Goal: Information Seeking & Learning: Learn about a topic

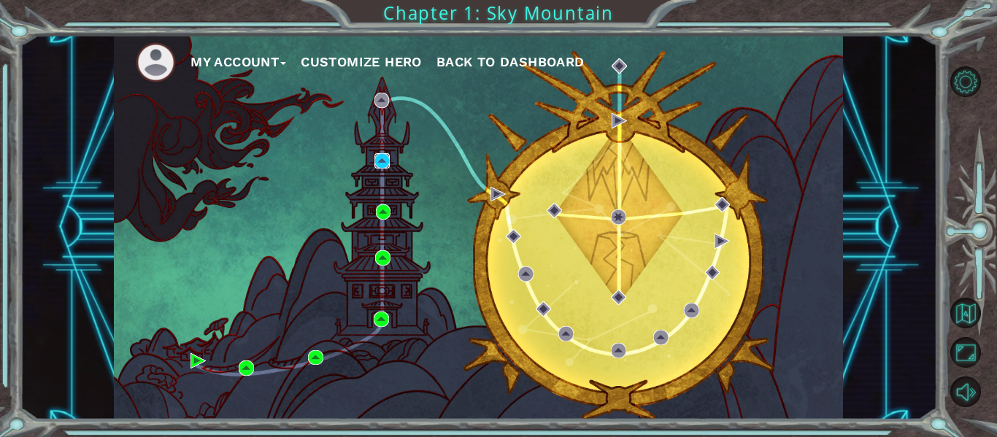
click at [383, 161] on img at bounding box center [381, 160] width 15 height 15
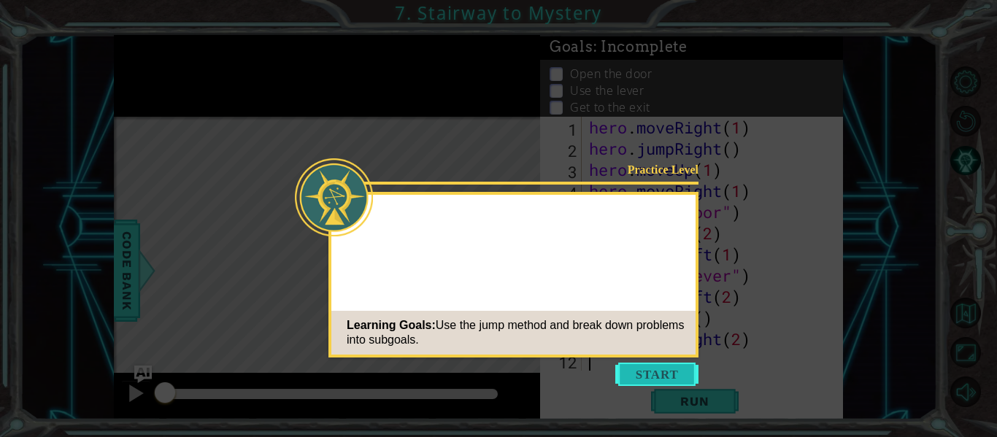
click at [642, 375] on button "Start" at bounding box center [656, 374] width 83 height 23
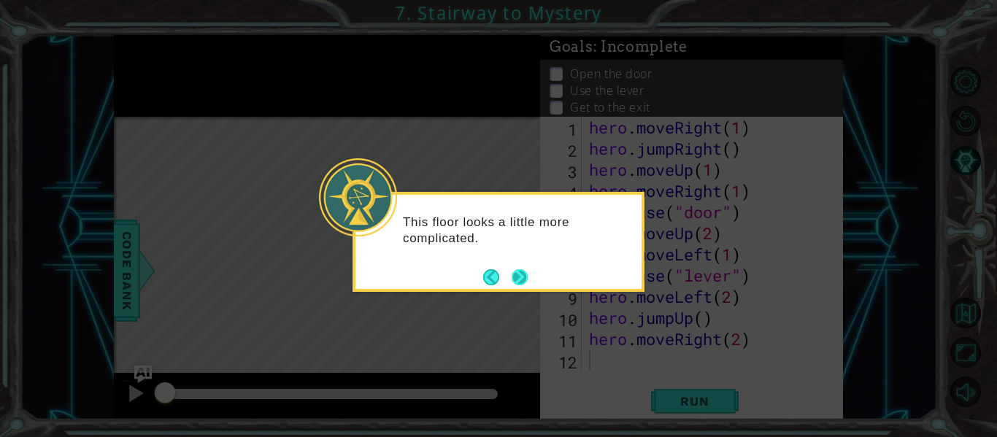
click at [520, 278] on button "Next" at bounding box center [519, 277] width 16 height 16
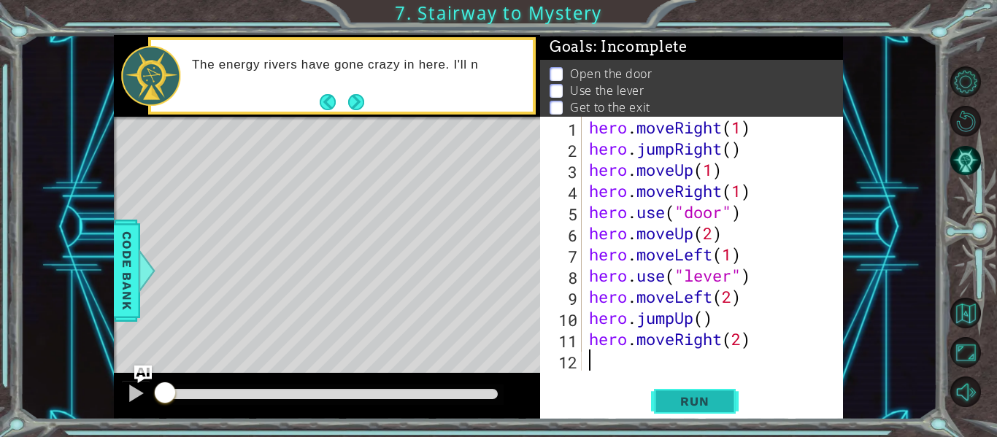
click at [710, 398] on span "Run" at bounding box center [694, 401] width 58 height 15
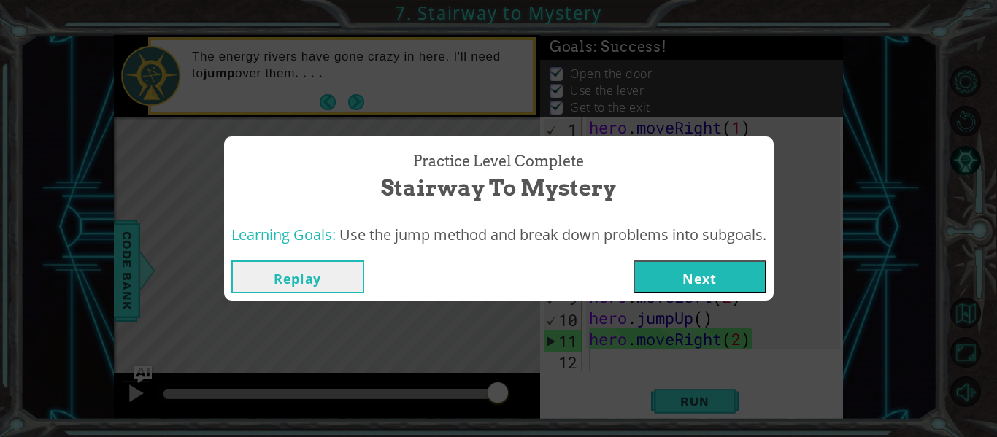
click at [692, 271] on button "Next" at bounding box center [699, 276] width 133 height 33
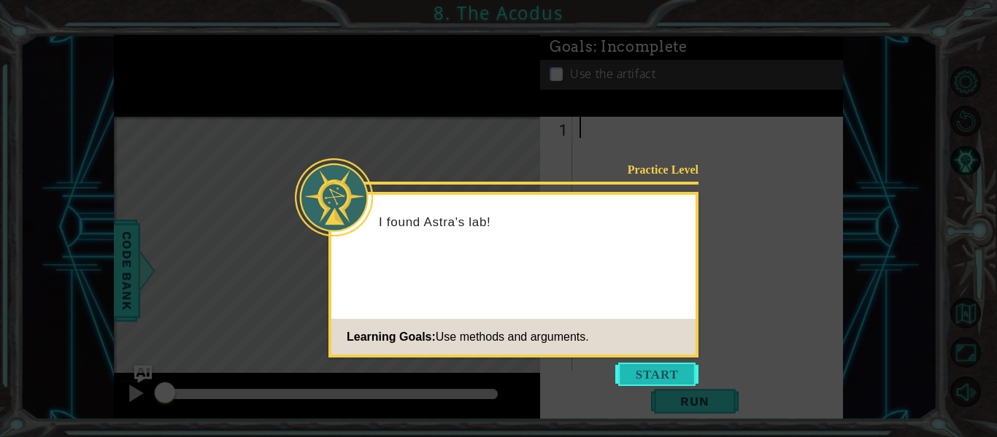
click at [654, 371] on button "Start" at bounding box center [656, 374] width 83 height 23
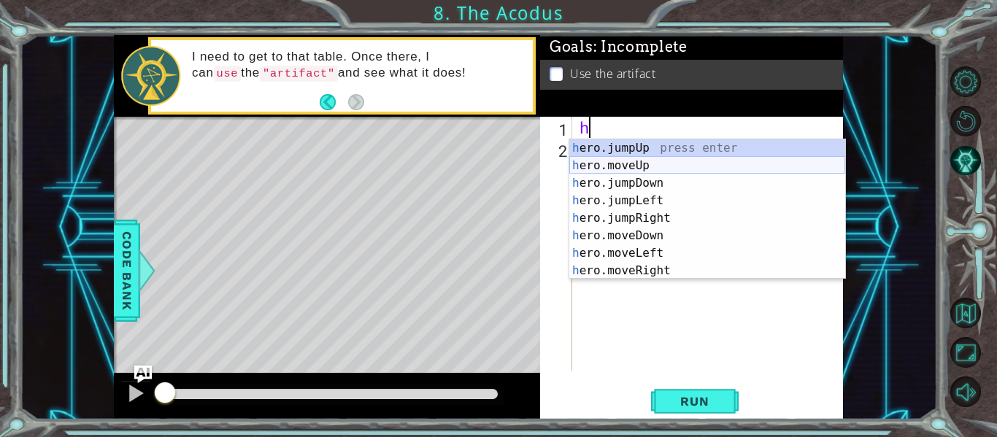
click at [651, 161] on div "h ero.jumpUp press enter h ero.moveUp press enter h ero.jumpDown press enter h …" at bounding box center [707, 226] width 276 height 175
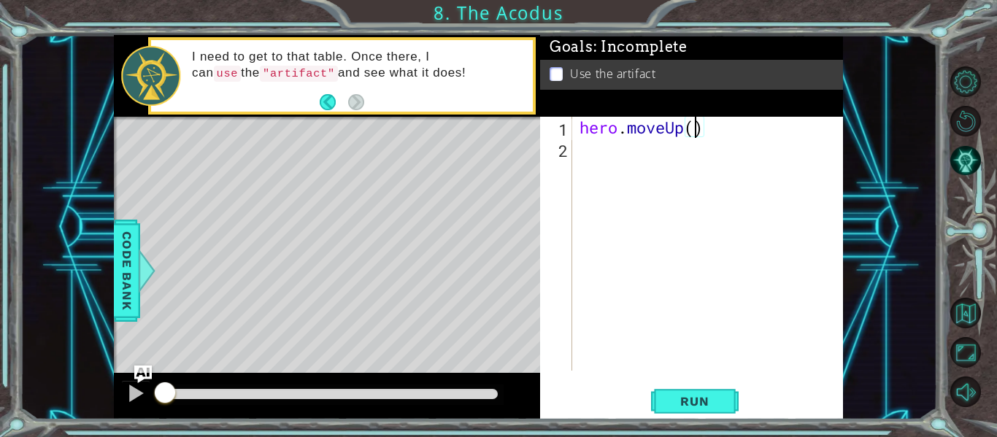
type textarea "hero.moveUp(2)"
click at [600, 152] on div "hero . moveUp ( 2 )" at bounding box center [711, 265] width 271 height 296
type textarea "h"
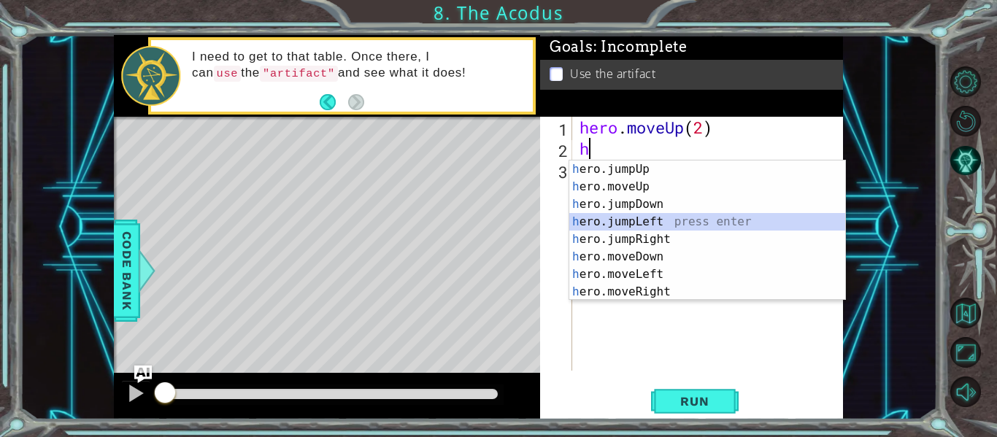
click at [630, 220] on div "h ero.jumpUp press enter h ero.moveUp press enter h ero.jumpDown press enter h …" at bounding box center [707, 248] width 276 height 175
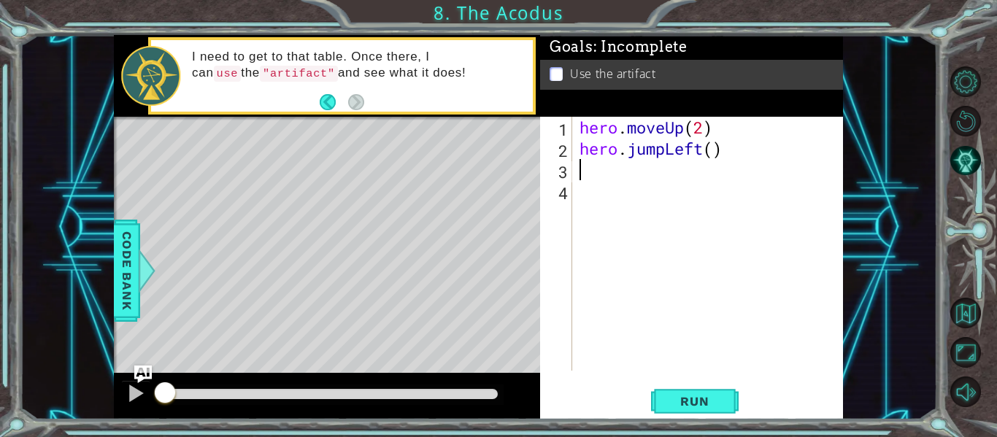
type textarea "h"
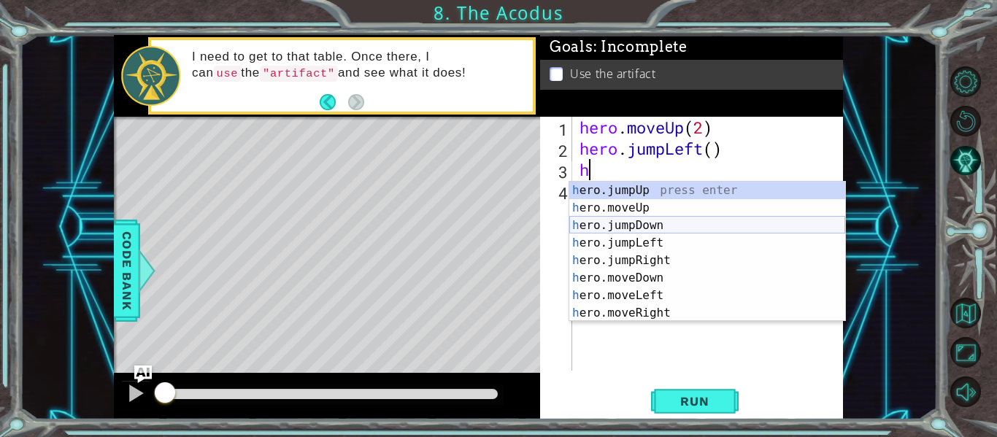
click at [687, 223] on div "h ero.jumpUp press enter h ero.moveUp press enter h ero.jumpDown press enter h …" at bounding box center [707, 269] width 276 height 175
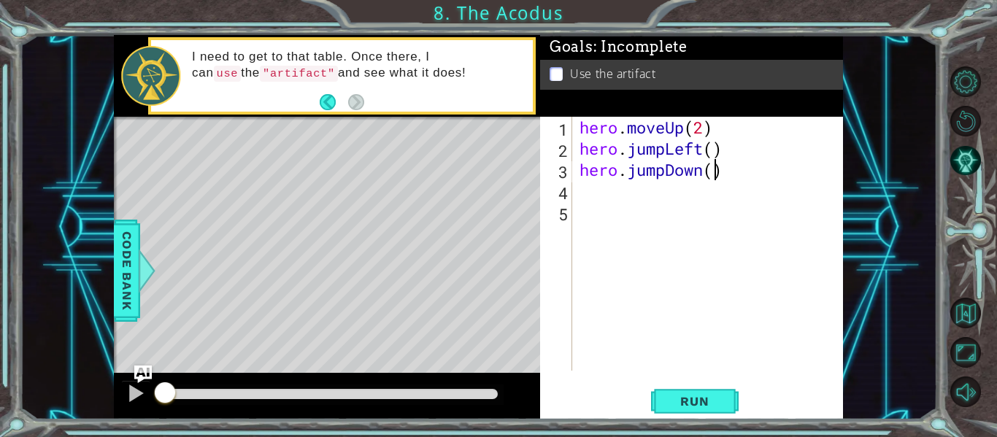
click at [714, 173] on div "hero . moveUp ( 2 ) hero . jumpLeft ( ) hero . jumpDown ( )" at bounding box center [711, 265] width 271 height 296
click at [722, 395] on span "Run" at bounding box center [694, 401] width 58 height 15
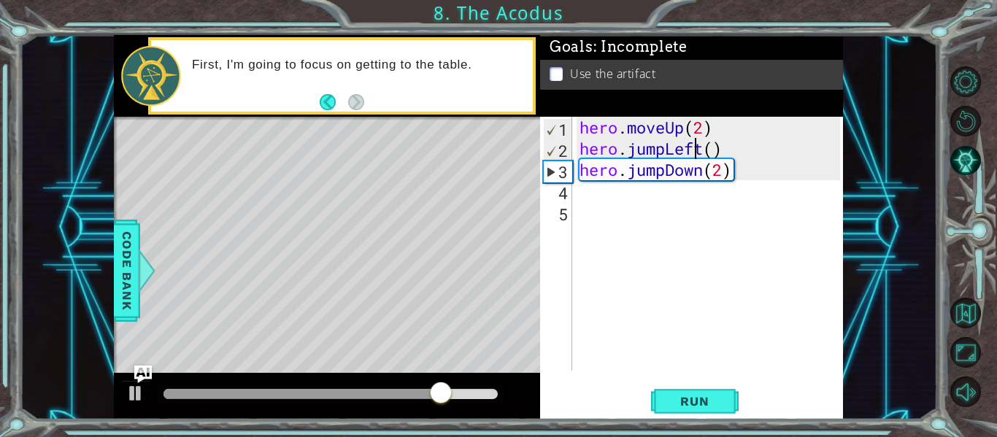
click at [695, 152] on div "hero . moveUp ( 2 ) hero . jumpLeft ( ) hero . jumpDown ( 2 )" at bounding box center [711, 265] width 271 height 296
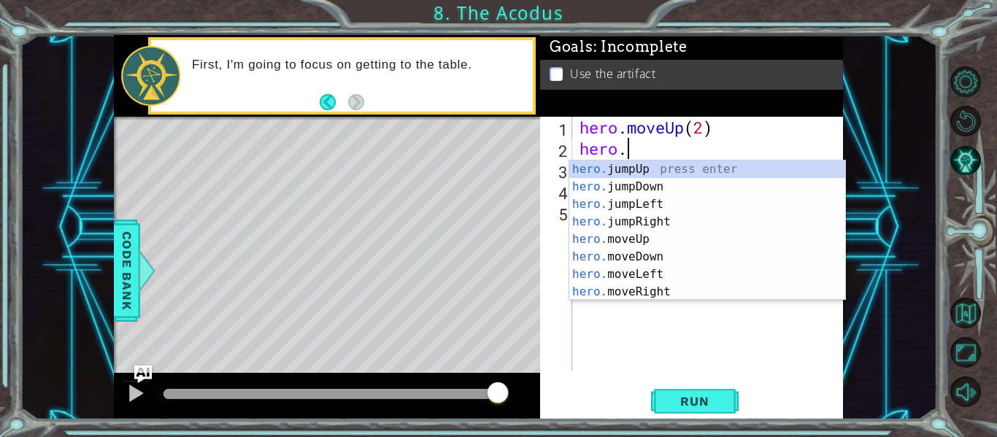
scroll to position [18, 0]
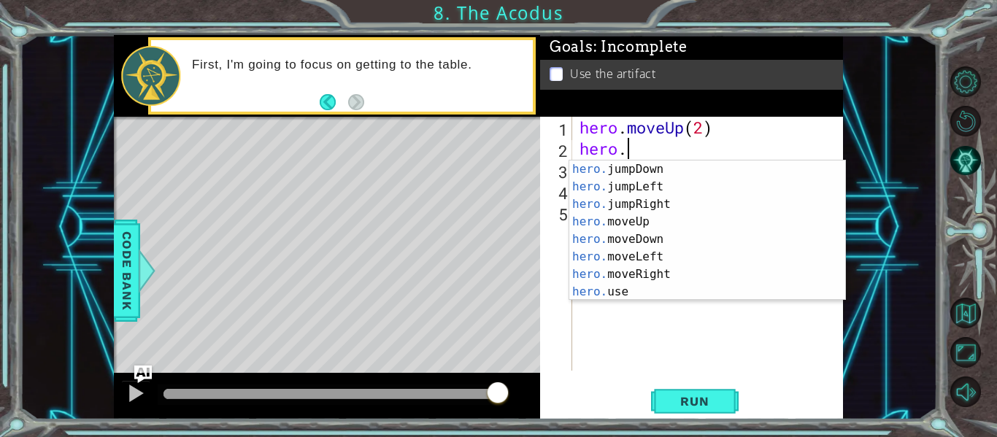
click at [655, 254] on div "hero. jumpDown press enter hero. jumpLeft press enter hero. jumpRight press ent…" at bounding box center [707, 248] width 276 height 175
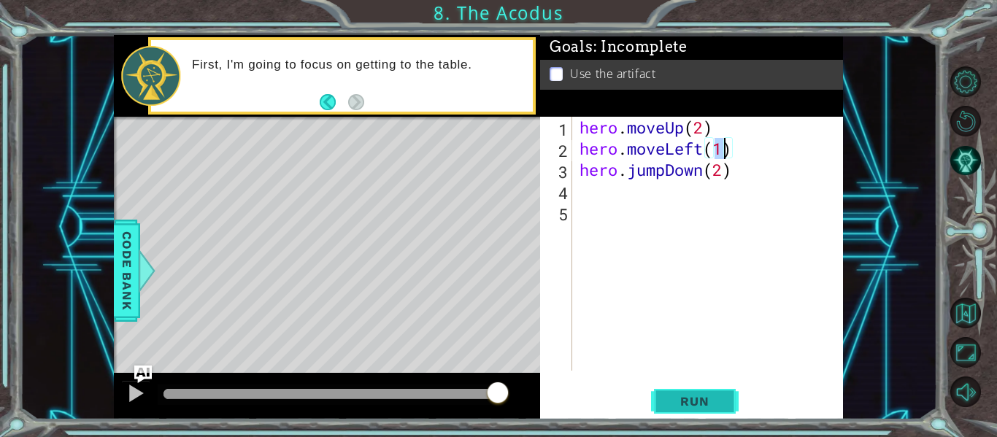
click at [692, 401] on span "Run" at bounding box center [694, 401] width 58 height 15
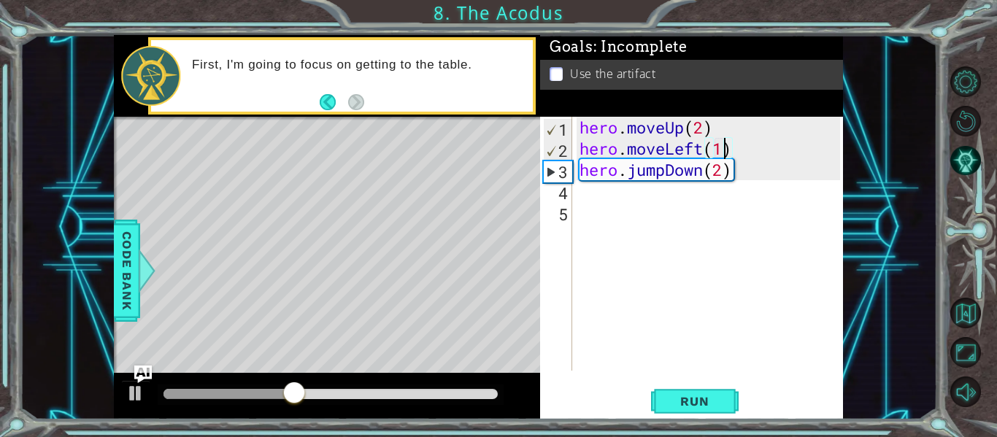
click at [727, 176] on div "hero . moveUp ( 2 ) hero . moveLeft ( 1 ) hero . jumpDown ( 2 )" at bounding box center [711, 265] width 271 height 296
click at [708, 169] on div "hero . moveUp ( 2 ) hero . moveLeft ( 1 ) hero . jumpDown ( 2 )" at bounding box center [711, 265] width 271 height 296
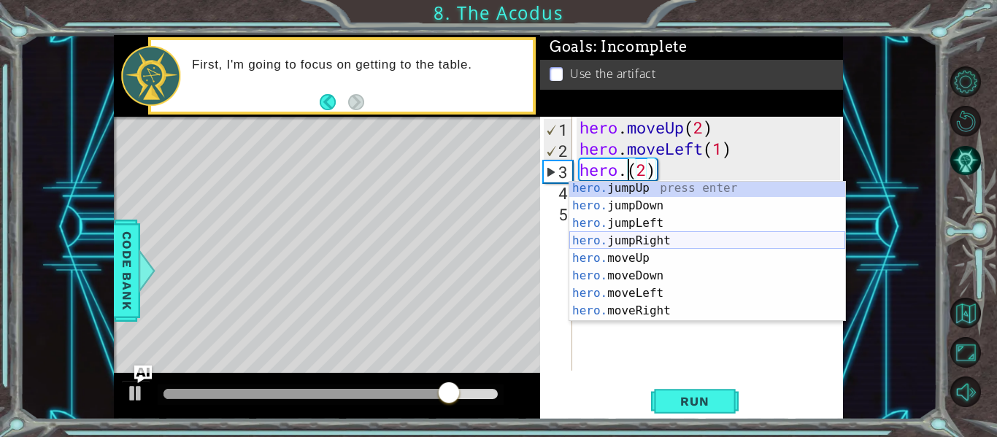
scroll to position [2, 0]
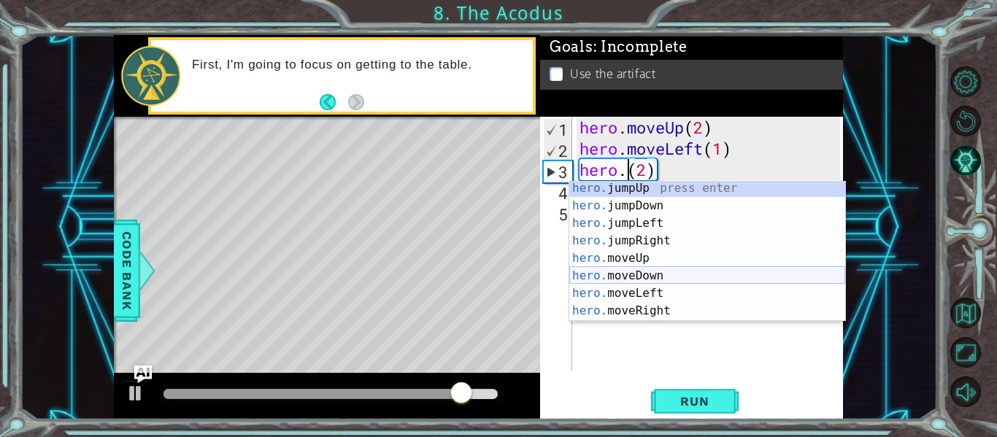
click at [657, 275] on div "hero. jumpUp press enter hero. jumpDown press enter hero. jumpLeft press enter …" at bounding box center [707, 266] width 276 height 175
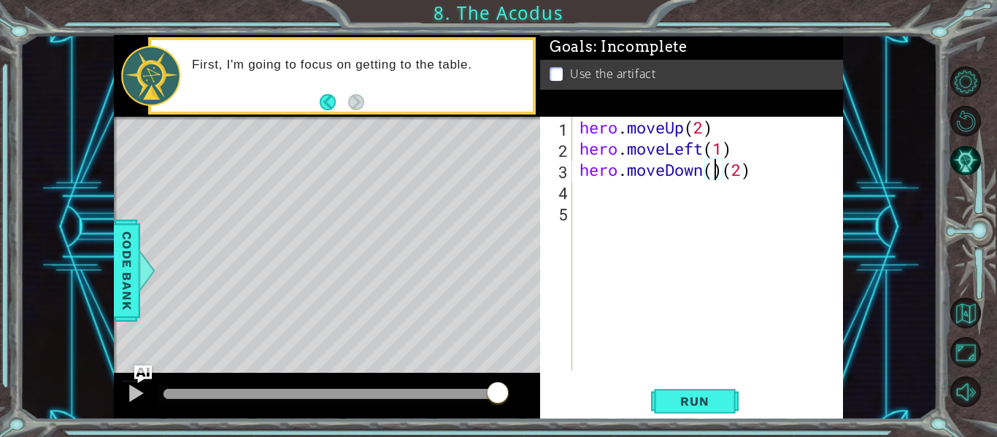
type textarea "hero.moveDown(2)(2)"
type textarea "hero.moveDown(2)"
click at [701, 394] on span "Run" at bounding box center [694, 401] width 58 height 15
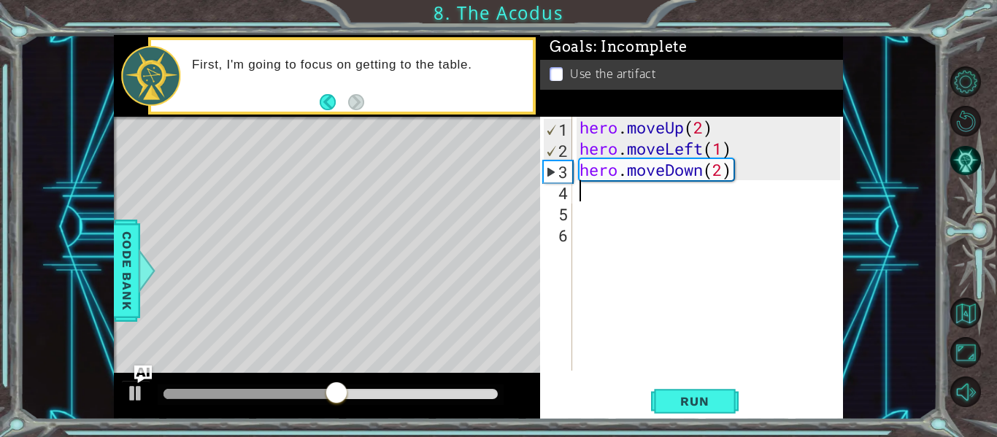
type textarea "h"
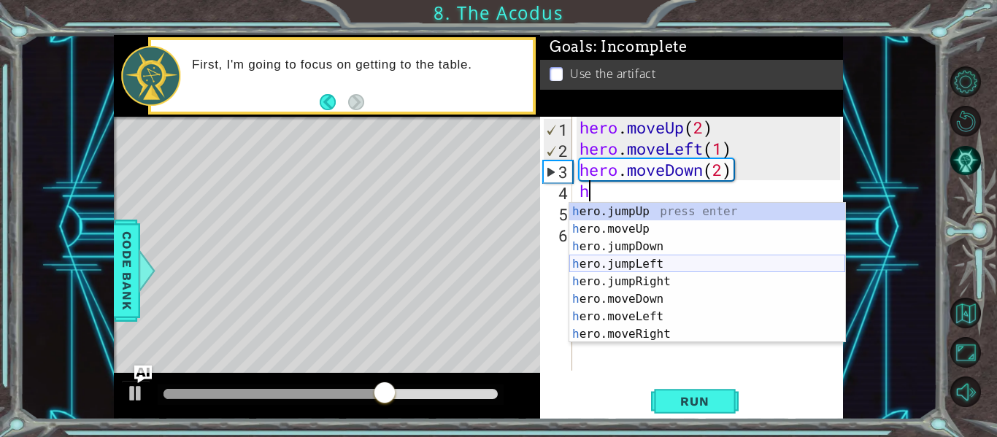
click at [649, 262] on div "h ero.jumpUp press enter h ero.moveUp press enter h ero.jumpDown press enter h …" at bounding box center [707, 290] width 276 height 175
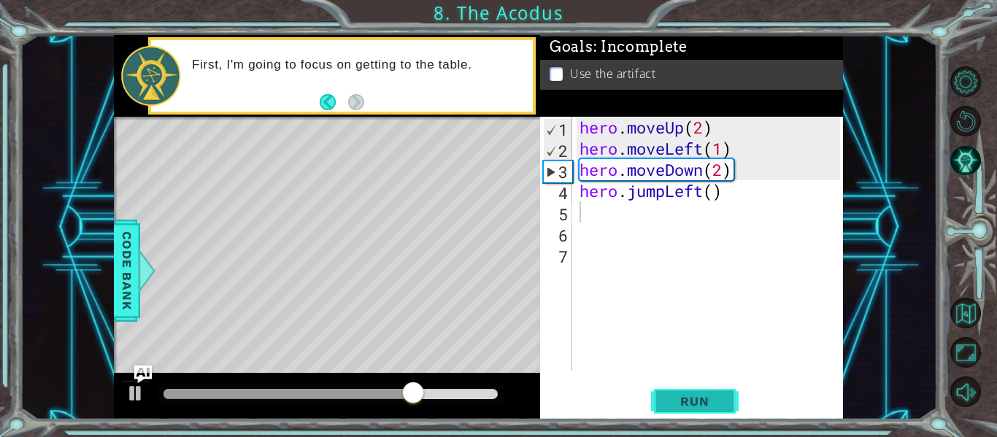
click at [716, 399] on span "Run" at bounding box center [694, 401] width 58 height 15
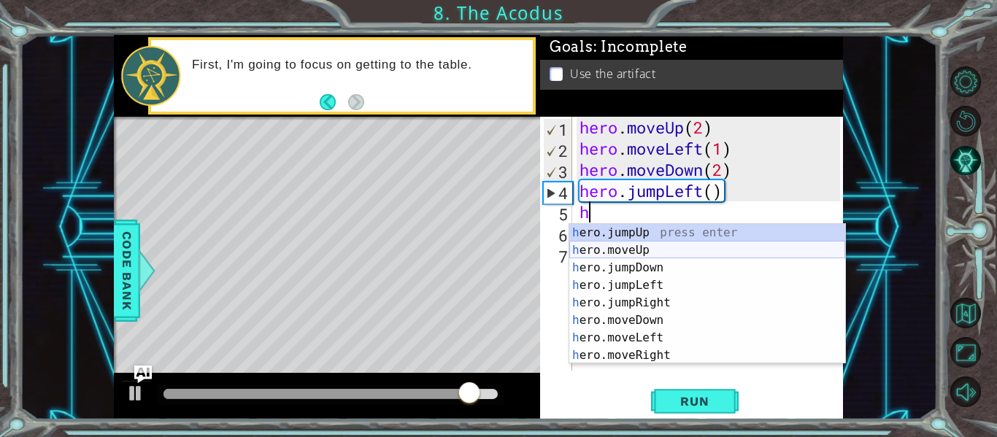
click at [642, 247] on div "h ero.jumpUp press enter h ero.moveUp press enter h ero.jumpDown press enter h …" at bounding box center [707, 311] width 276 height 175
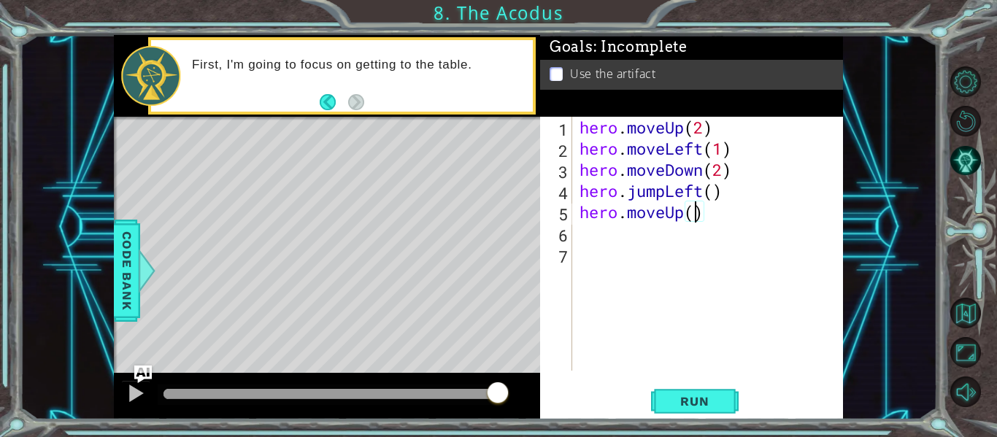
type textarea "hero.moveUp(2)"
click at [625, 236] on div "hero . moveUp ( 2 ) hero . moveLeft ( 1 ) hero . moveDown ( 2 ) hero . jumpLeft…" at bounding box center [711, 265] width 271 height 296
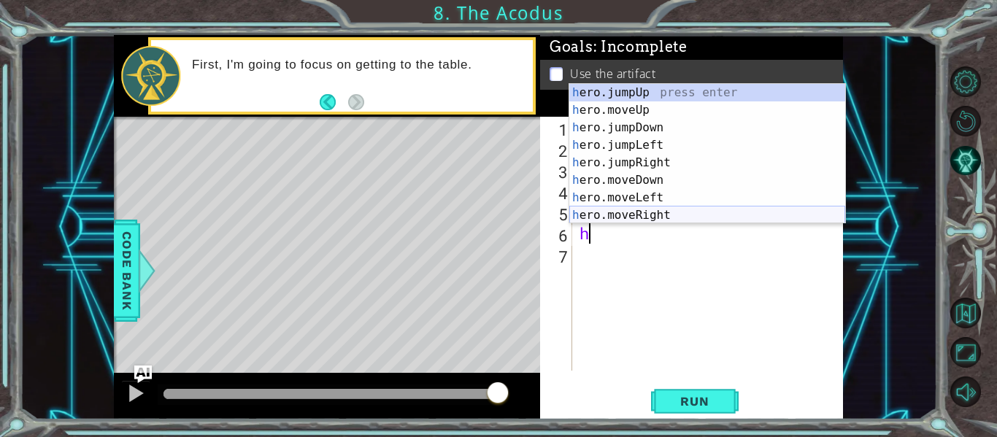
click at [649, 212] on div "h ero.jumpUp press enter h ero.moveUp press enter h ero.jumpDown press enter h …" at bounding box center [707, 171] width 276 height 175
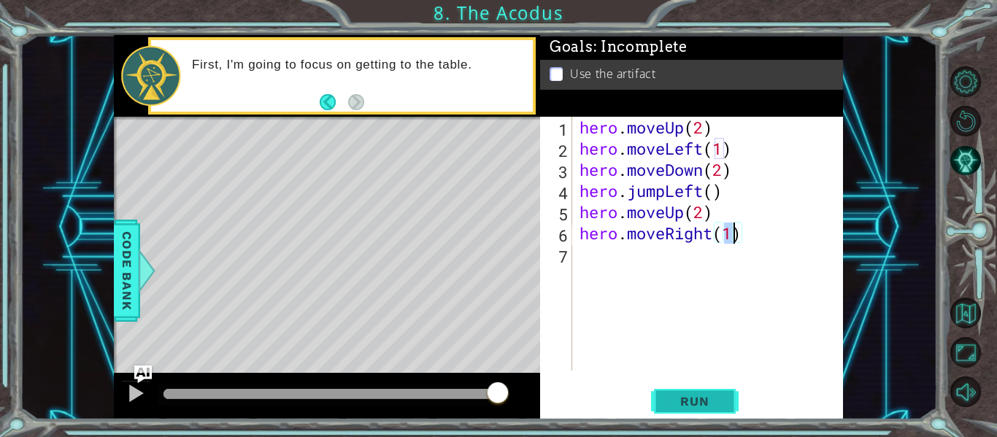
type textarea "hero.moveRight(1)"
click at [698, 401] on span "Run" at bounding box center [694, 401] width 58 height 15
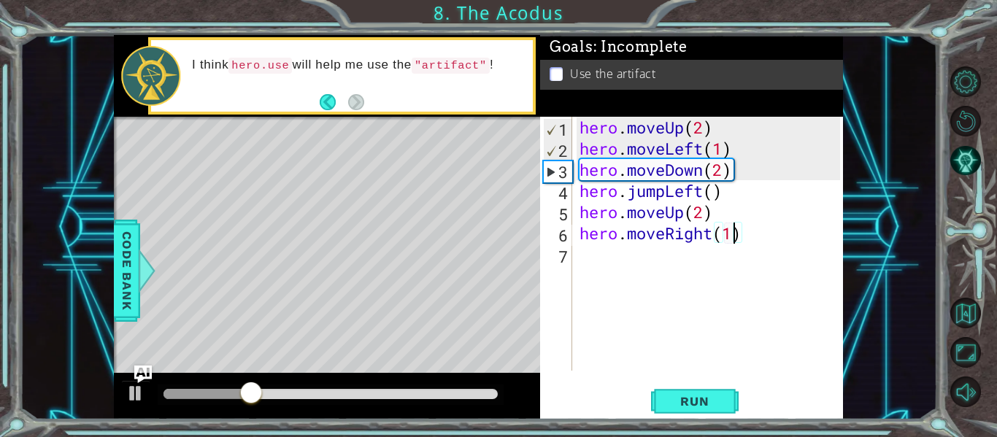
click at [601, 252] on div "hero . moveUp ( 2 ) hero . moveLeft ( 1 ) hero . moveDown ( 2 ) hero . jumpLeft…" at bounding box center [711, 265] width 271 height 296
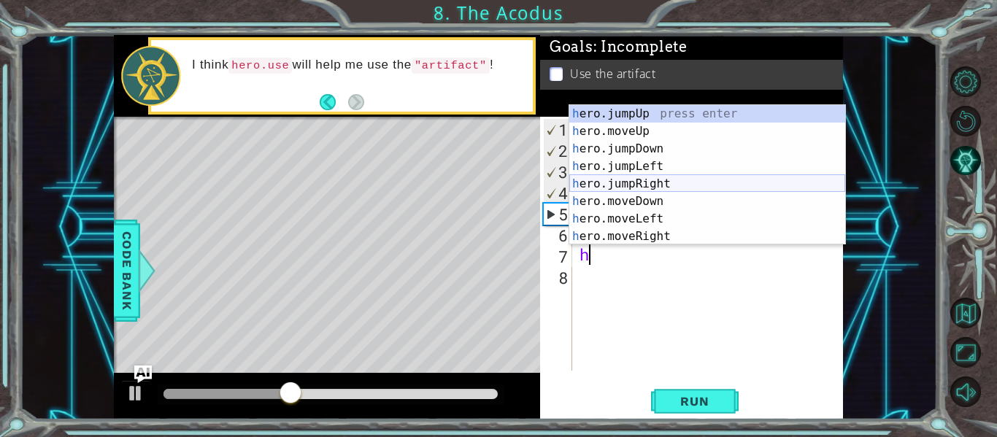
scroll to position [18, 0]
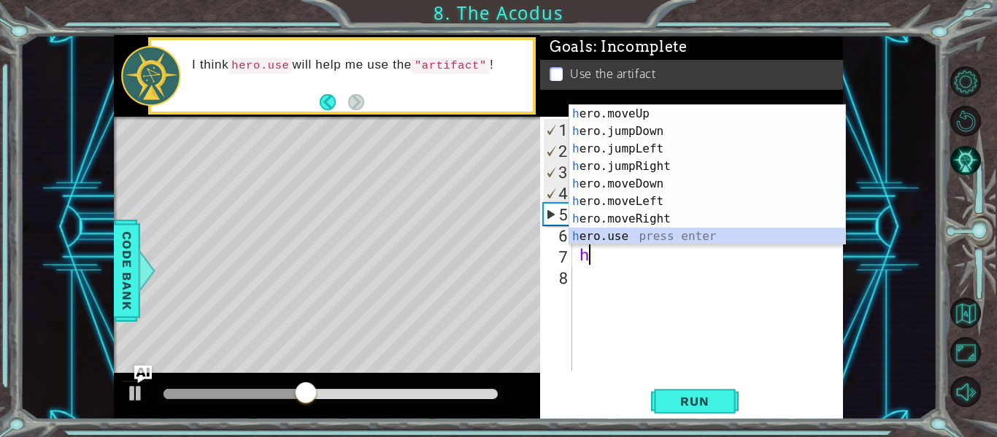
click at [657, 236] on div "h ero.moveUp press enter h ero.jumpDown press enter h ero.jumpLeft press enter …" at bounding box center [707, 192] width 276 height 175
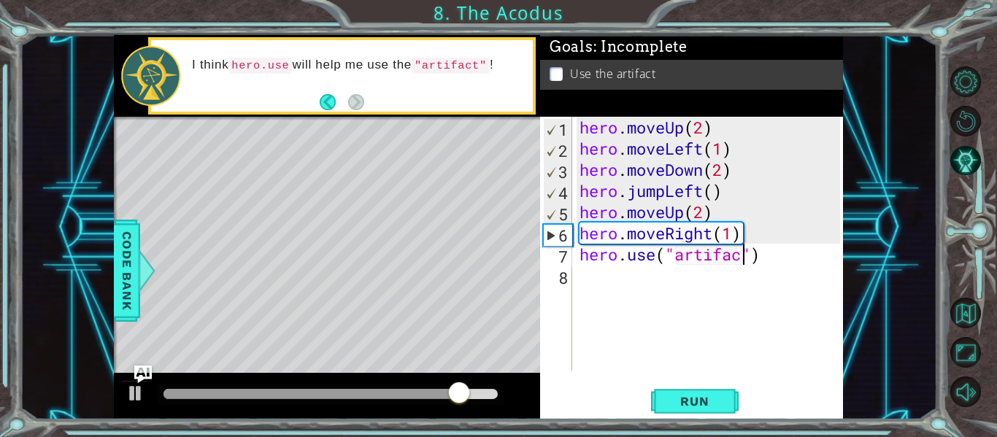
scroll to position [0, 8]
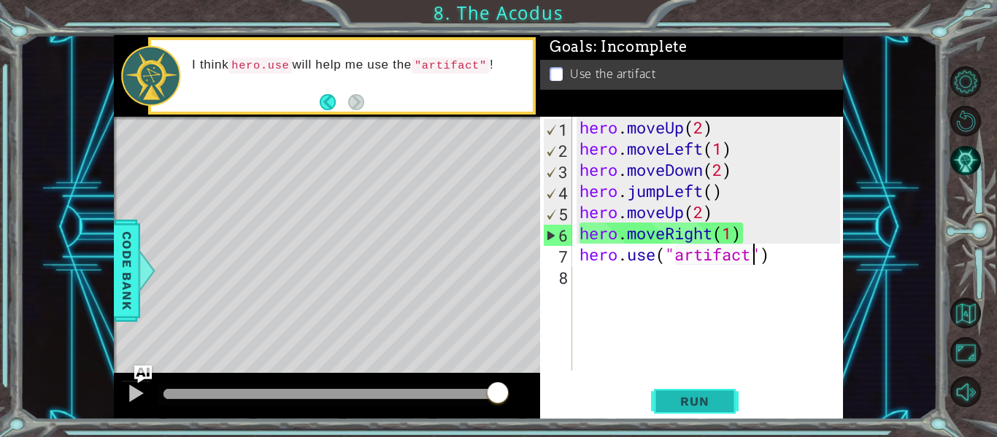
type textarea "hero.use("artifact")"
click at [709, 399] on span "Run" at bounding box center [694, 401] width 58 height 15
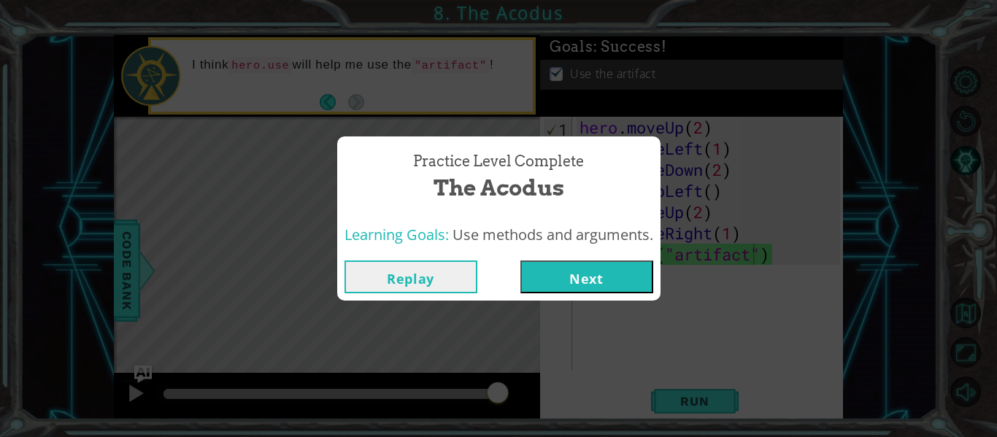
click at [635, 262] on button "Next" at bounding box center [586, 276] width 133 height 33
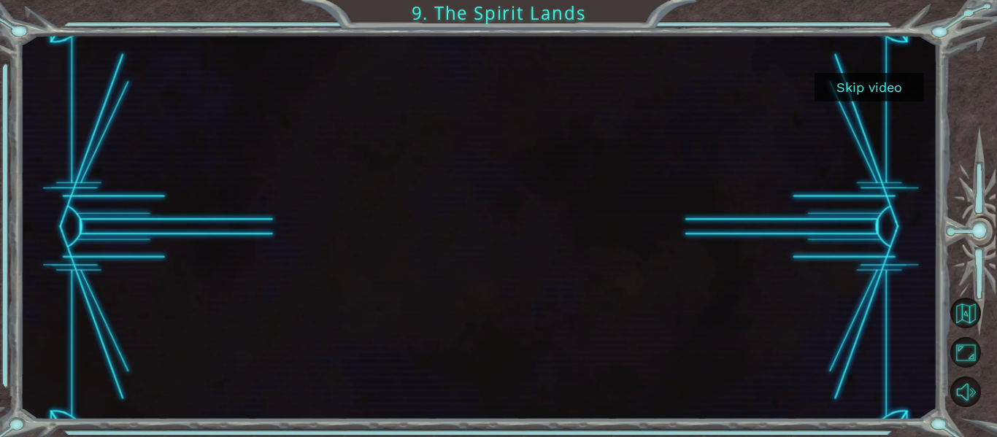
click at [893, 82] on button "Skip video" at bounding box center [868, 87] width 109 height 28
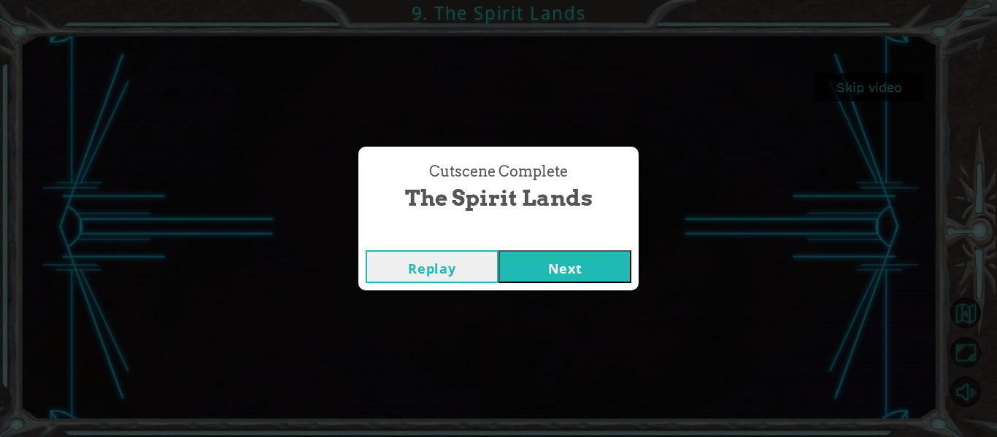
click at [568, 282] on button "Next" at bounding box center [564, 266] width 133 height 33
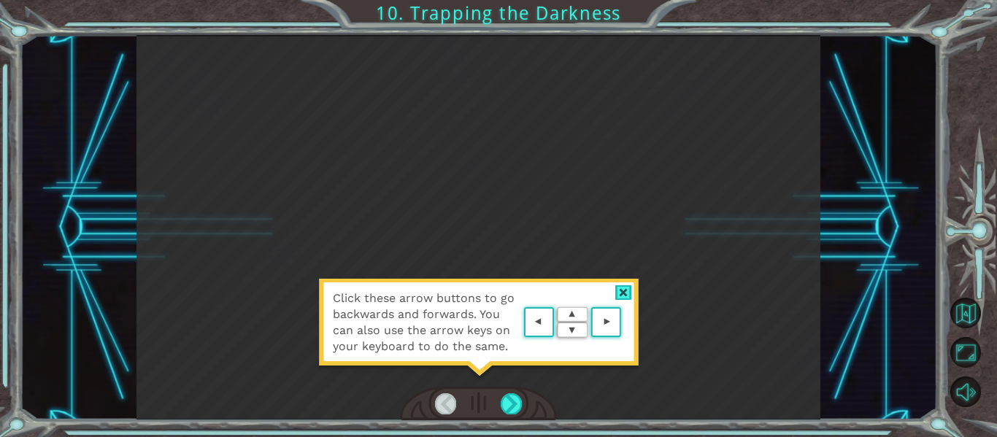
click at [627, 292] on div at bounding box center [623, 292] width 17 height 15
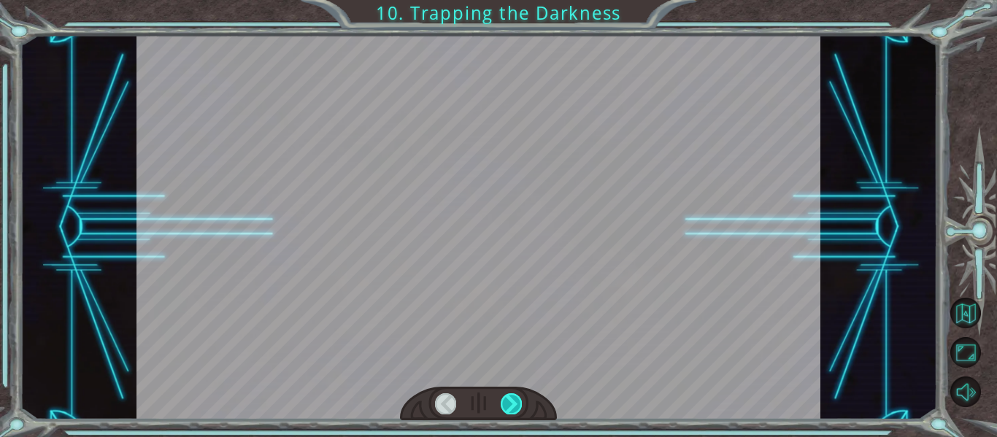
click at [517, 406] on div at bounding box center [511, 403] width 21 height 20
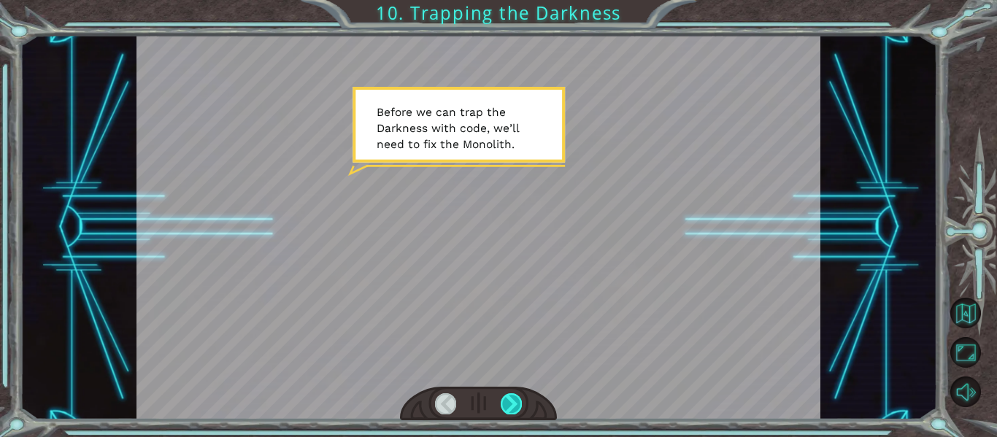
click at [517, 399] on div at bounding box center [511, 403] width 21 height 20
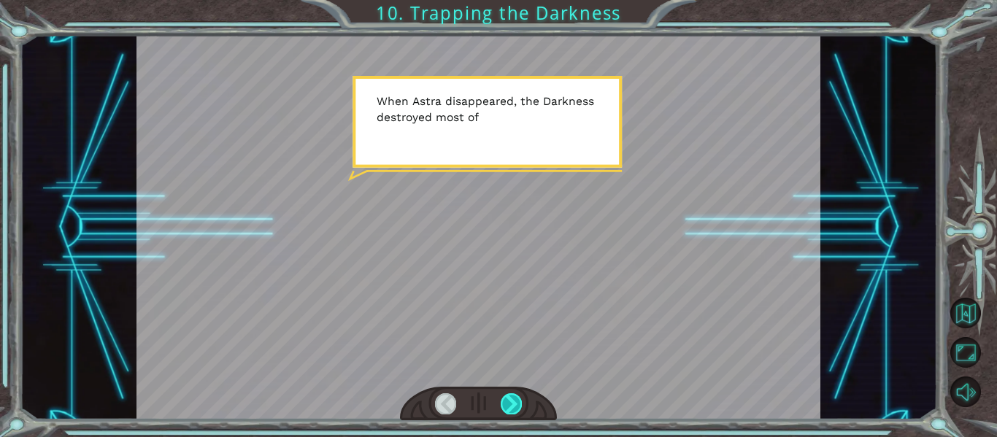
click at [517, 401] on div at bounding box center [511, 403] width 21 height 20
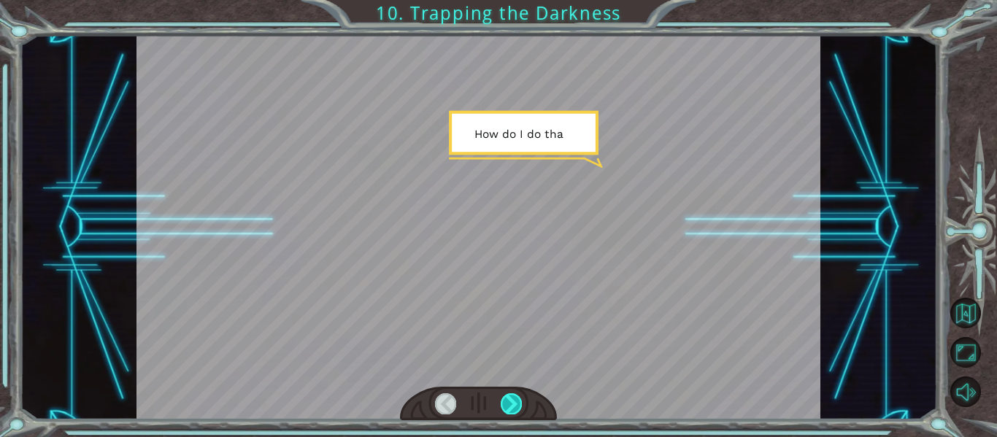
click at [517, 401] on div at bounding box center [511, 403] width 21 height 20
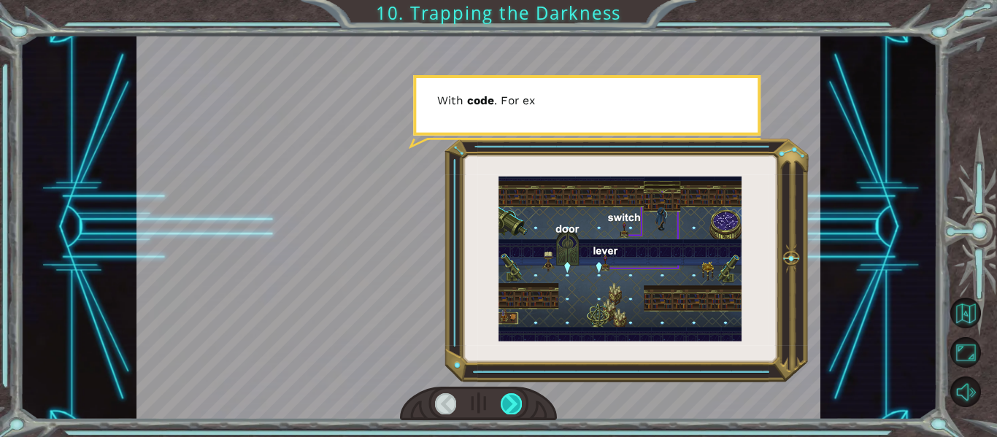
click at [517, 401] on div at bounding box center [511, 403] width 21 height 20
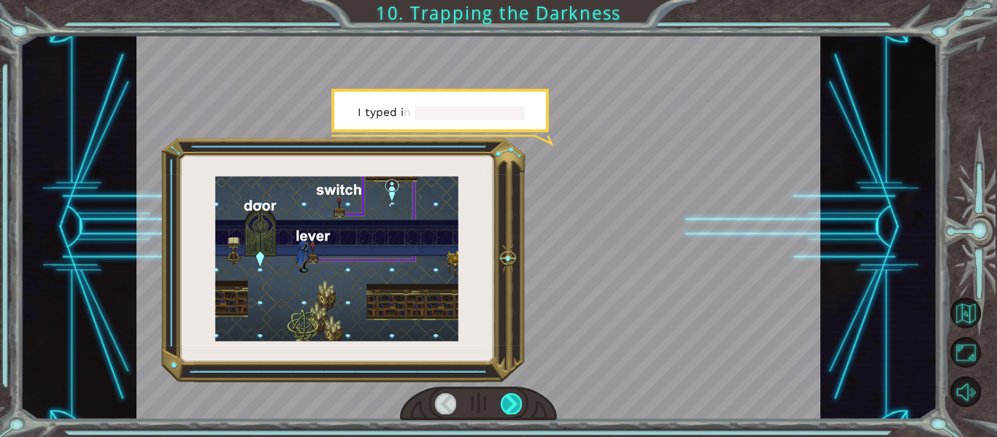
click at [517, 401] on div at bounding box center [511, 403] width 21 height 20
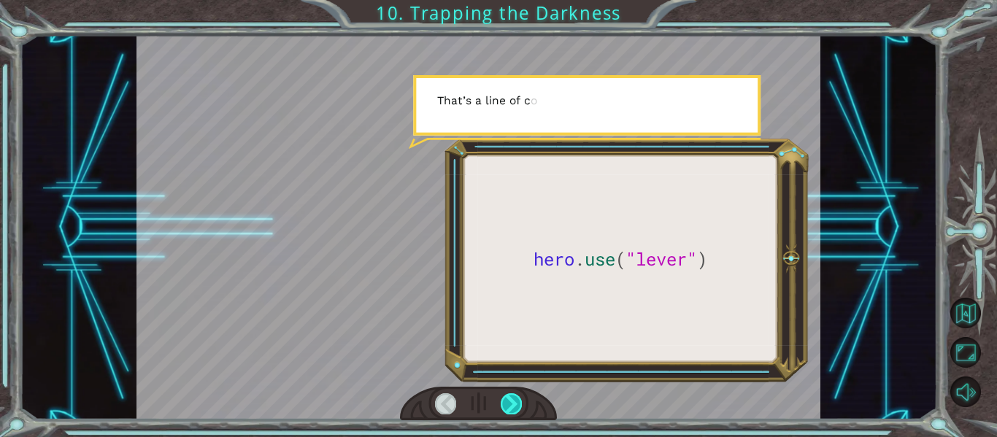
click at [517, 401] on div at bounding box center [511, 403] width 21 height 20
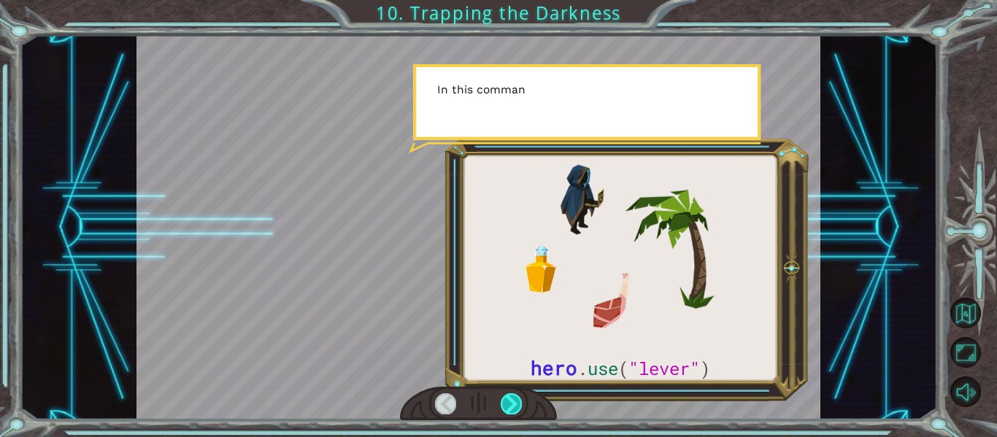
click at [517, 401] on div at bounding box center [511, 403] width 21 height 20
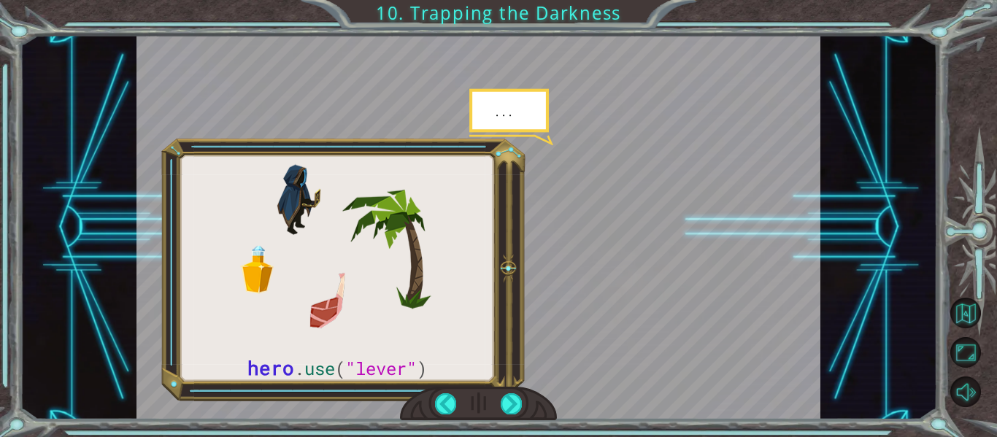
click at [521, 403] on div at bounding box center [479, 404] width 158 height 34
click at [509, 398] on div at bounding box center [511, 403] width 21 height 20
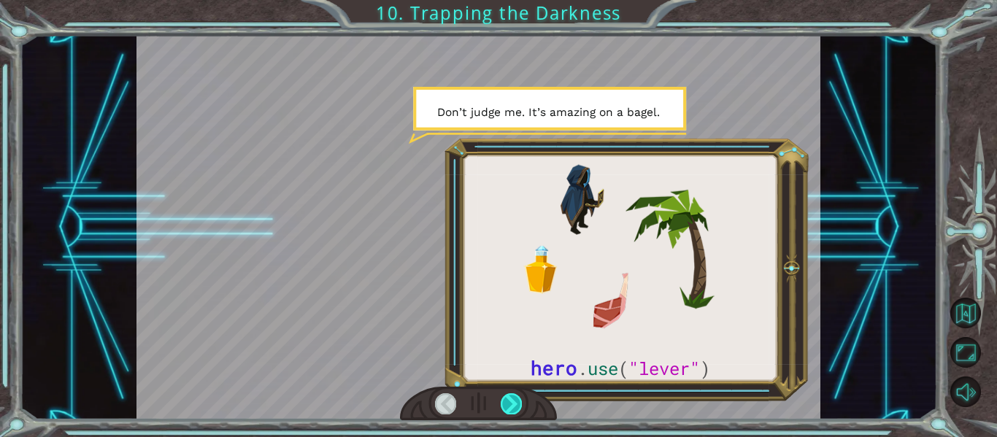
click at [509, 398] on div at bounding box center [511, 403] width 21 height 20
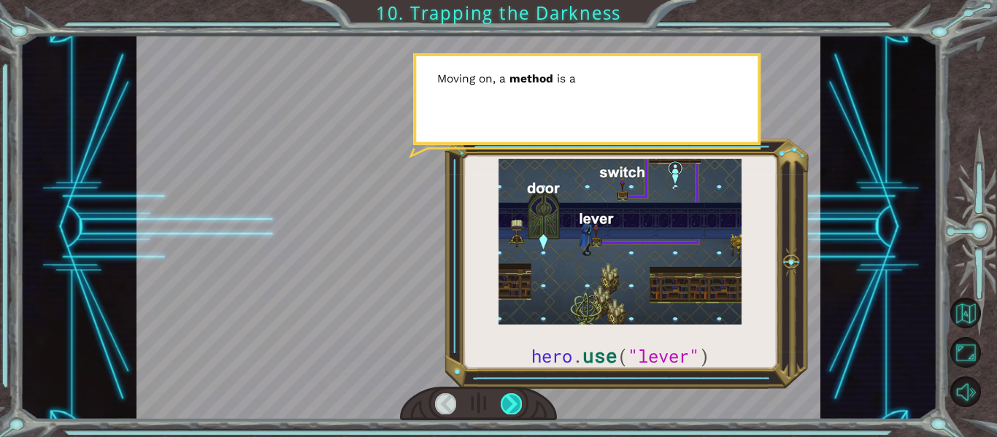
click at [511, 398] on div at bounding box center [511, 403] width 21 height 20
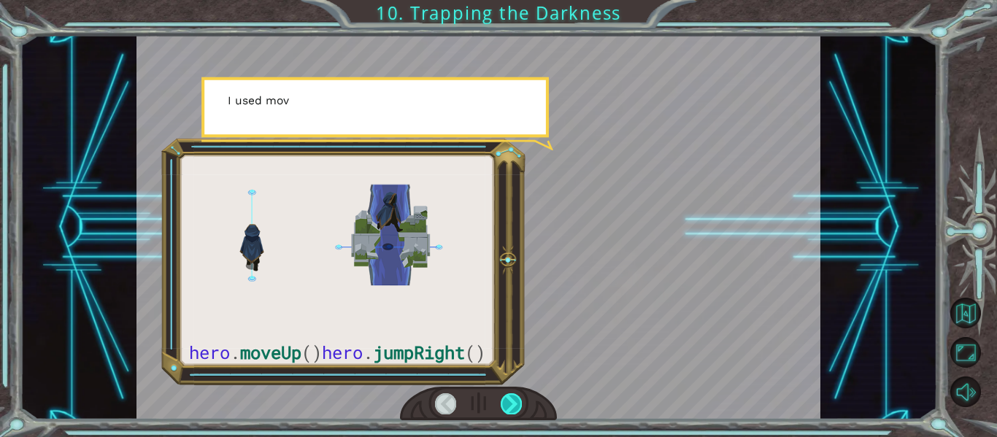
click at [511, 398] on div at bounding box center [511, 403] width 21 height 20
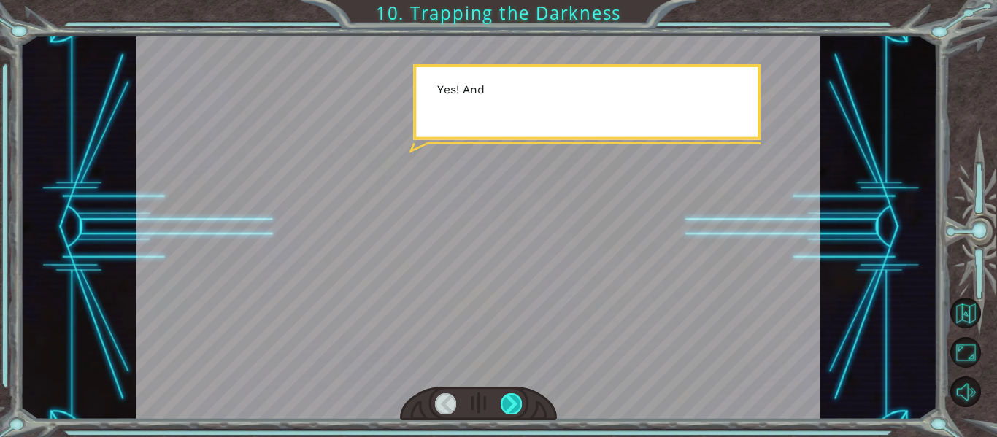
click at [511, 398] on div at bounding box center [511, 403] width 21 height 20
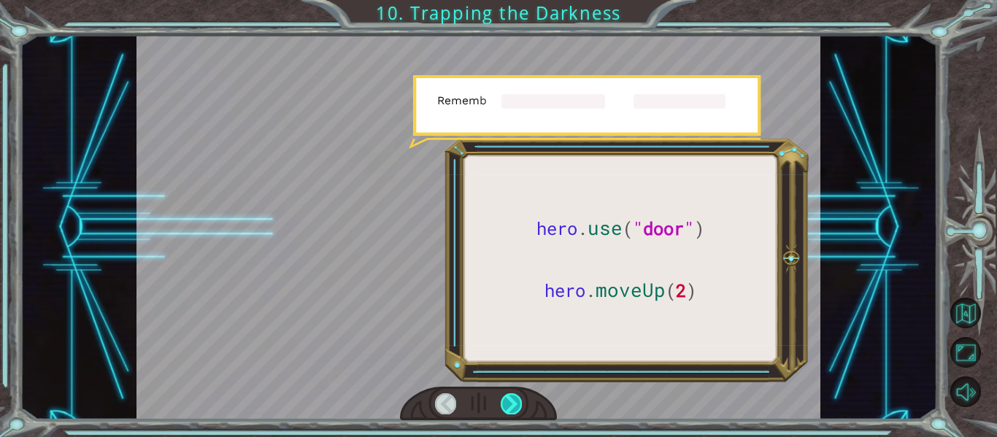
click at [511, 398] on div at bounding box center [511, 403] width 21 height 20
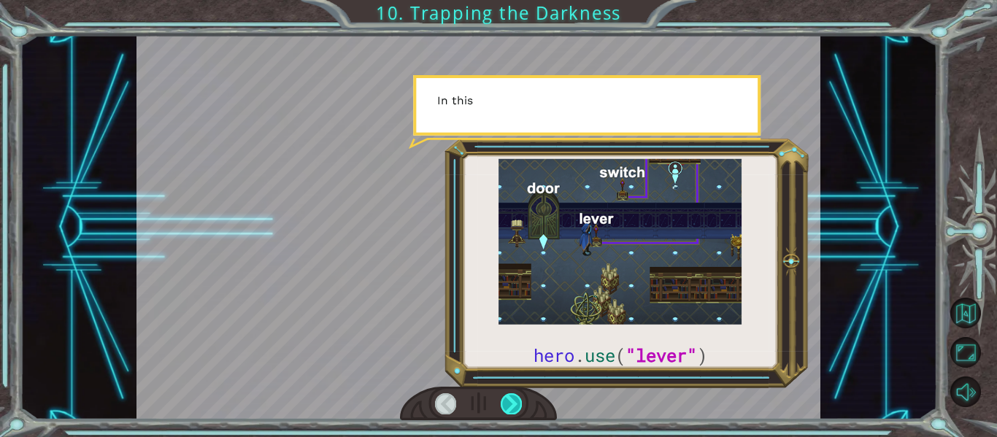
click at [511, 398] on div at bounding box center [511, 403] width 21 height 20
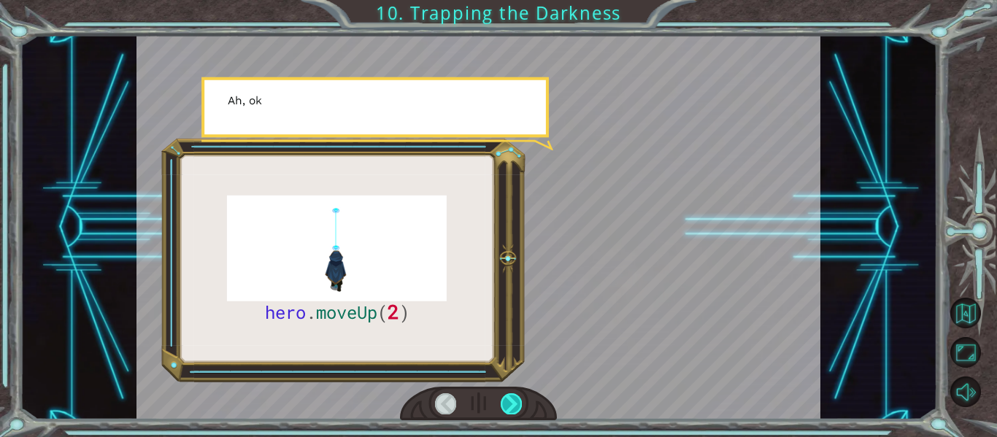
click at [511, 398] on div at bounding box center [511, 403] width 21 height 20
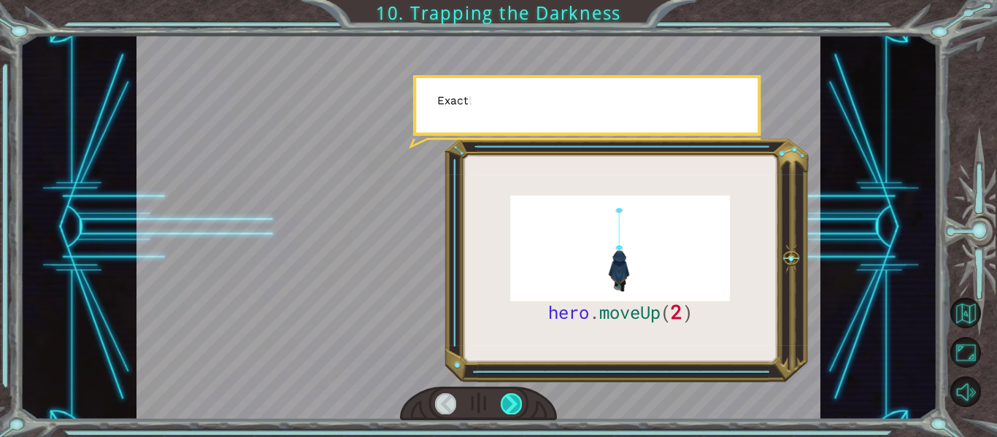
click at [511, 398] on div at bounding box center [511, 403] width 21 height 20
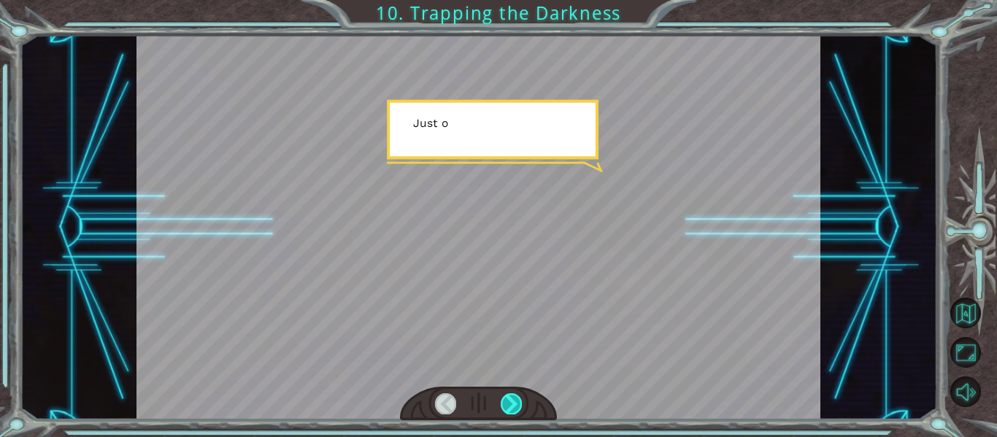
click at [511, 398] on div at bounding box center [511, 403] width 21 height 20
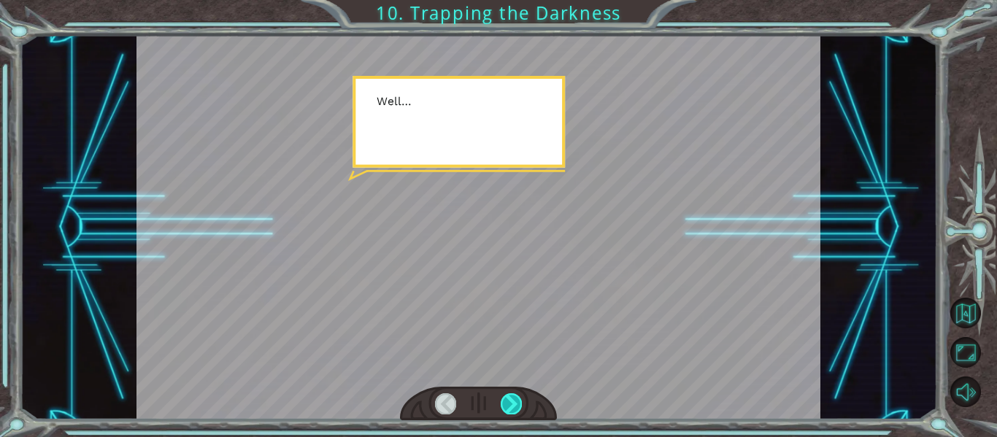
click at [511, 398] on div at bounding box center [511, 403] width 21 height 20
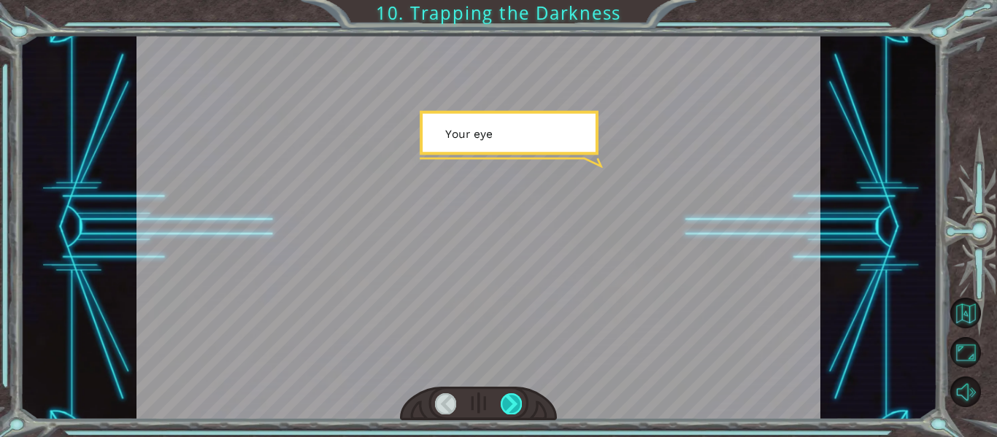
click at [511, 398] on div at bounding box center [511, 403] width 21 height 20
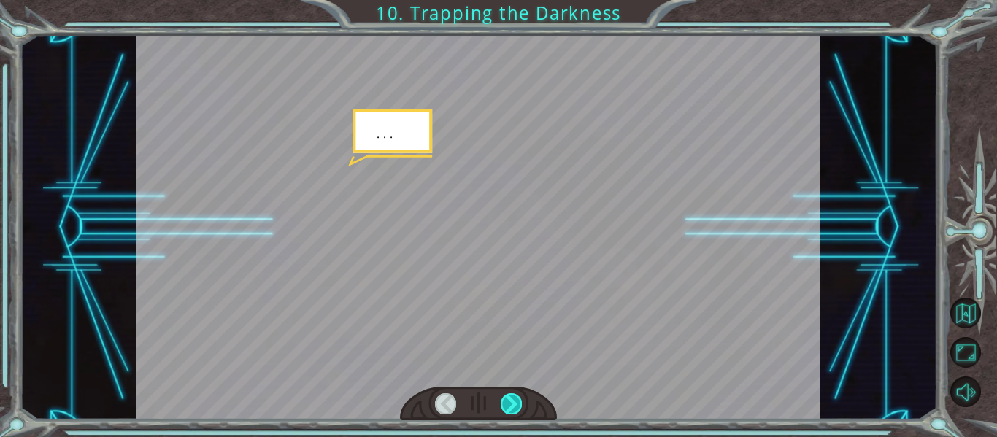
click at [511, 398] on div at bounding box center [511, 403] width 21 height 20
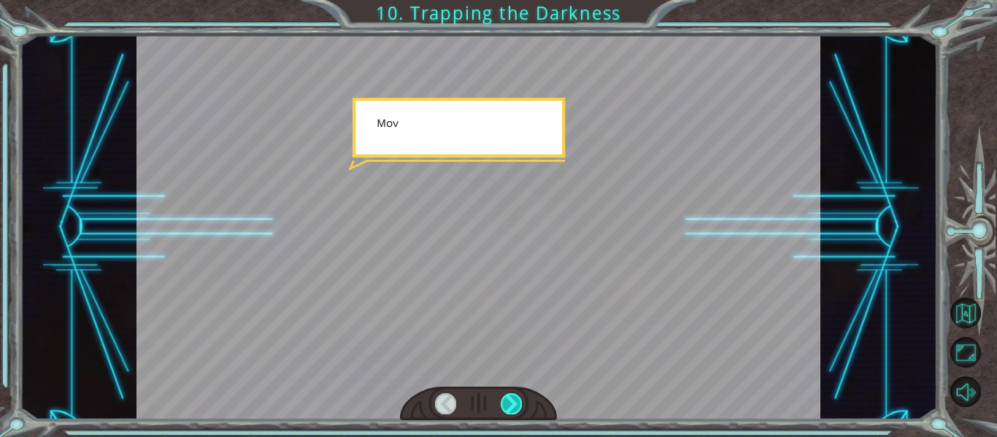
click at [511, 398] on div at bounding box center [511, 403] width 21 height 20
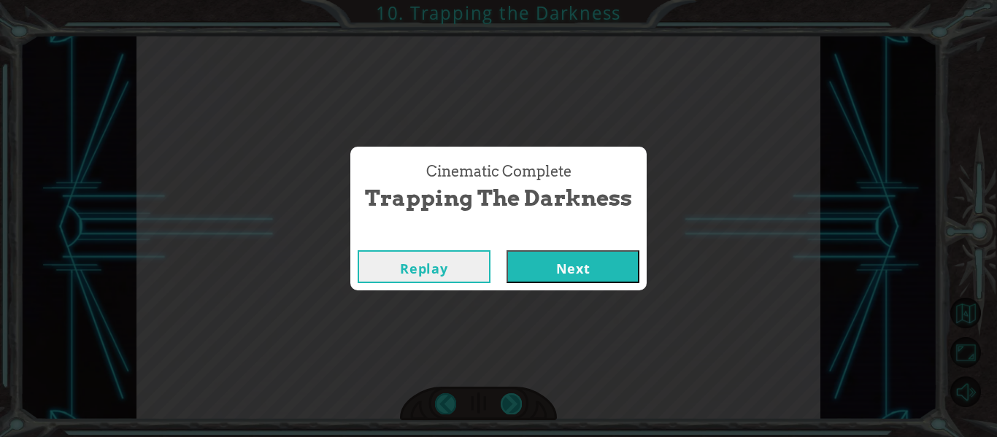
click at [511, 398] on div "Cinematic Complete Trapping the Darkness Replay Next" at bounding box center [498, 218] width 997 height 437
click at [542, 264] on button "Next" at bounding box center [572, 266] width 133 height 33
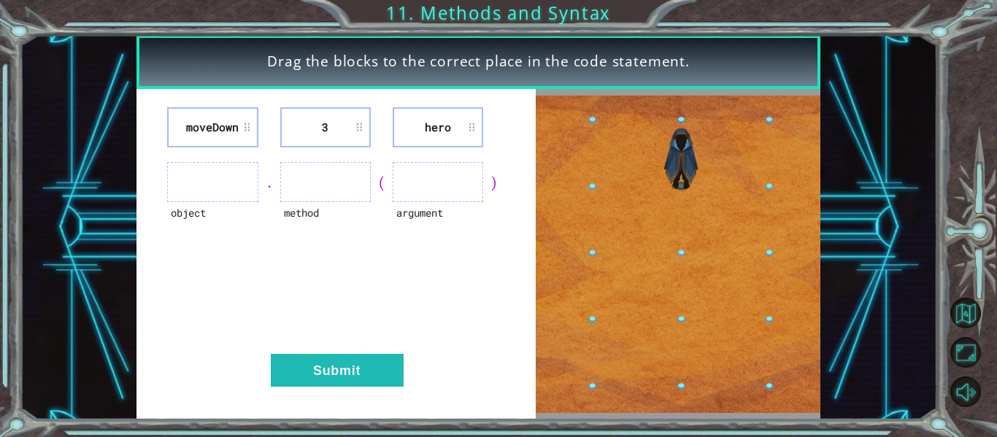
click at [201, 183] on ul at bounding box center [212, 182] width 90 height 40
click at [223, 176] on ul at bounding box center [212, 182] width 90 height 40
click at [185, 215] on div "object" at bounding box center [212, 222] width 90 height 40
click at [198, 199] on ul at bounding box center [212, 182] width 90 height 40
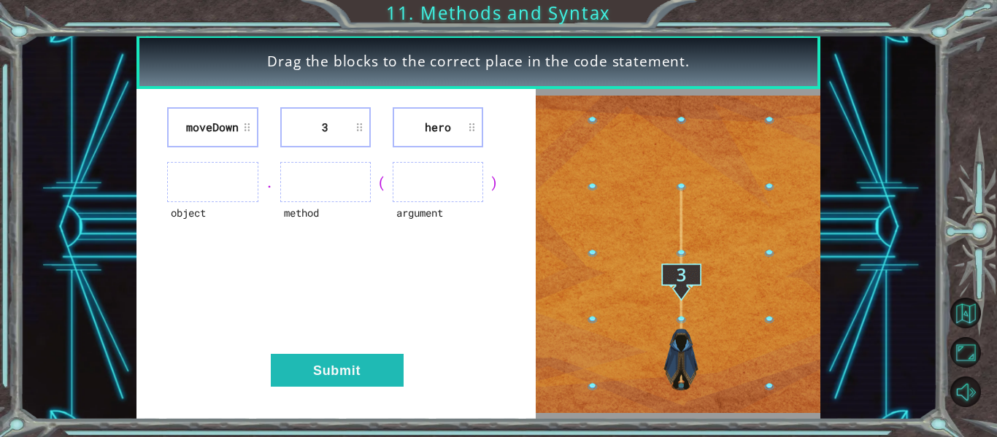
click at [198, 182] on ul at bounding box center [212, 182] width 90 height 40
click at [244, 131] on li "moveDown" at bounding box center [212, 127] width 90 height 40
click at [244, 125] on li "moveDown" at bounding box center [212, 127] width 90 height 40
click at [414, 185] on ul at bounding box center [438, 182] width 90 height 40
click at [378, 182] on div "(" at bounding box center [382, 182] width 22 height 20
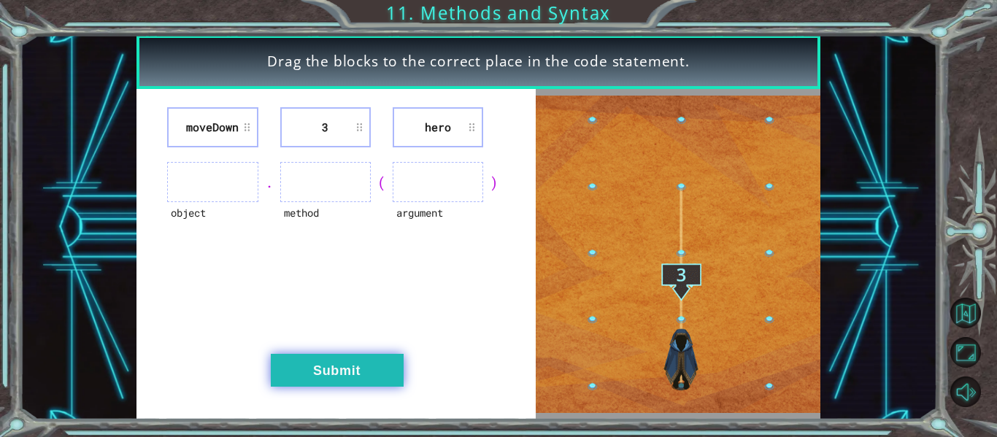
click at [343, 370] on button "Submit" at bounding box center [337, 370] width 133 height 33
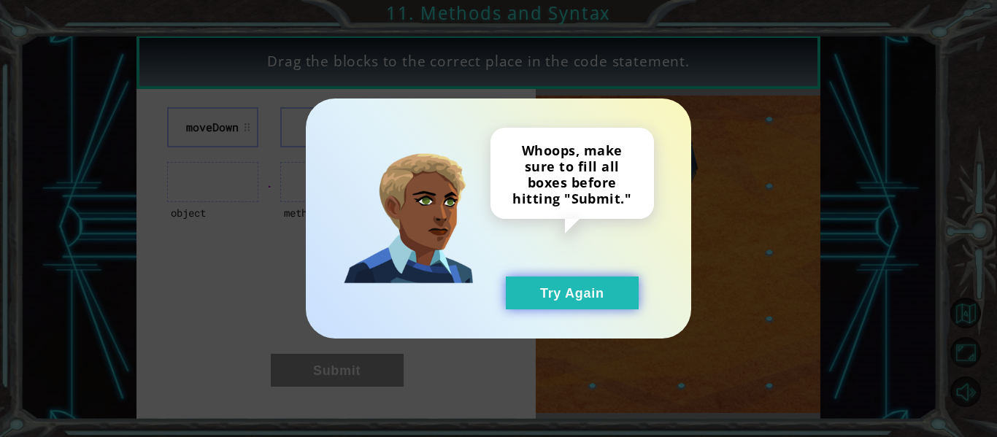
click at [597, 298] on button "Try Again" at bounding box center [572, 293] width 133 height 33
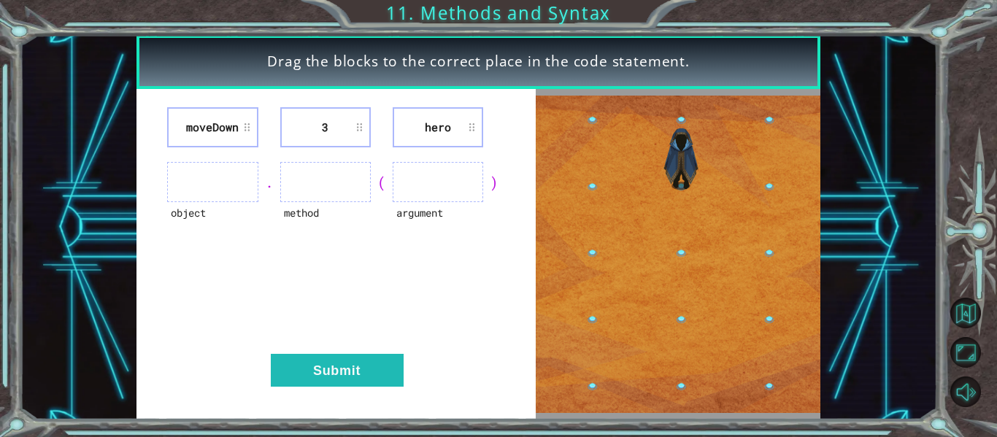
click at [206, 179] on ul at bounding box center [212, 182] width 90 height 40
click at [525, 266] on div "moveDown 3 hero object . method ( argument ) Submit" at bounding box center [335, 254] width 399 height 331
click at [179, 118] on li "moveDown" at bounding box center [212, 127] width 90 height 40
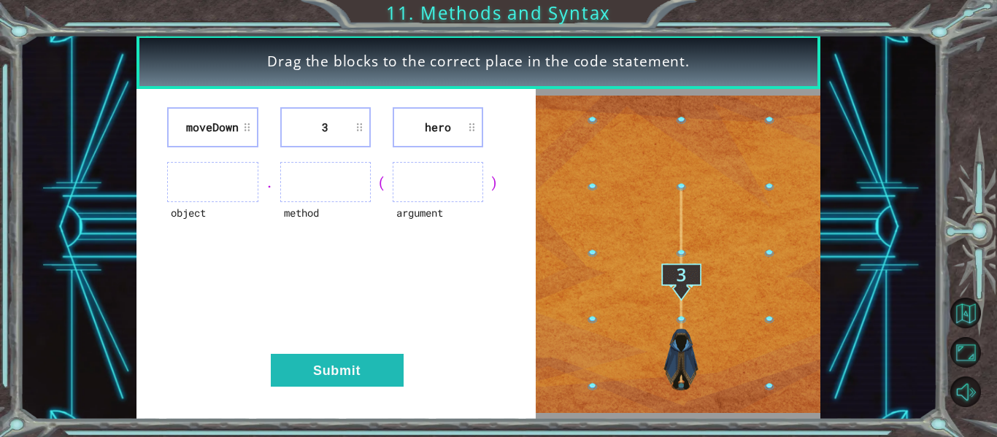
click at [185, 122] on li "moveDown" at bounding box center [212, 127] width 90 height 40
click at [463, 128] on li "hero" at bounding box center [438, 127] width 90 height 40
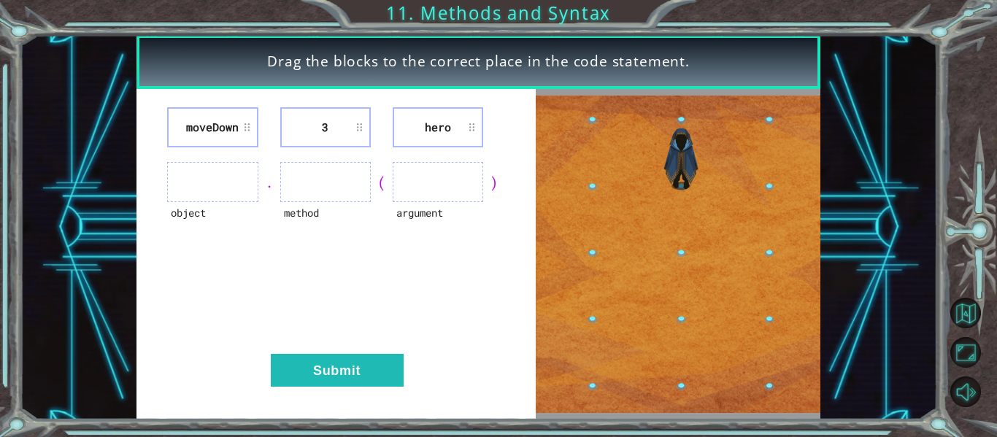
click at [342, 117] on li "3" at bounding box center [325, 127] width 90 height 40
click at [682, 347] on img at bounding box center [678, 254] width 285 height 317
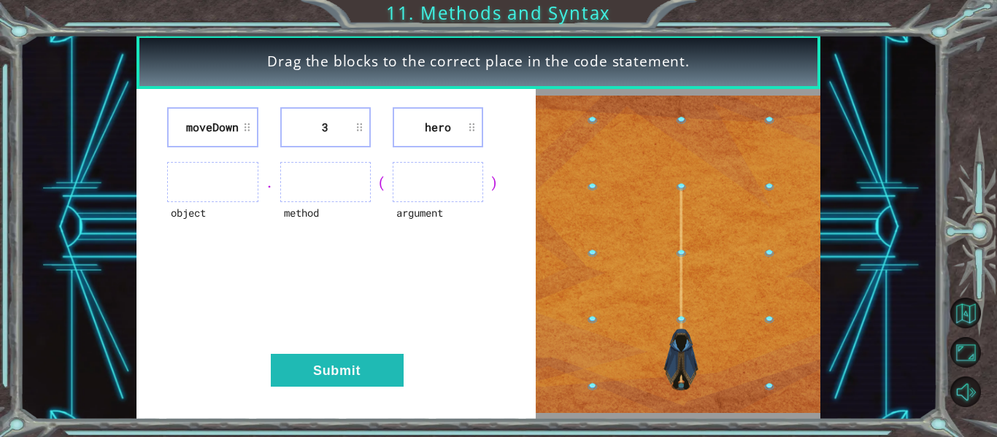
click at [771, 384] on img at bounding box center [678, 254] width 285 height 317
click at [692, 274] on img at bounding box center [678, 254] width 285 height 317
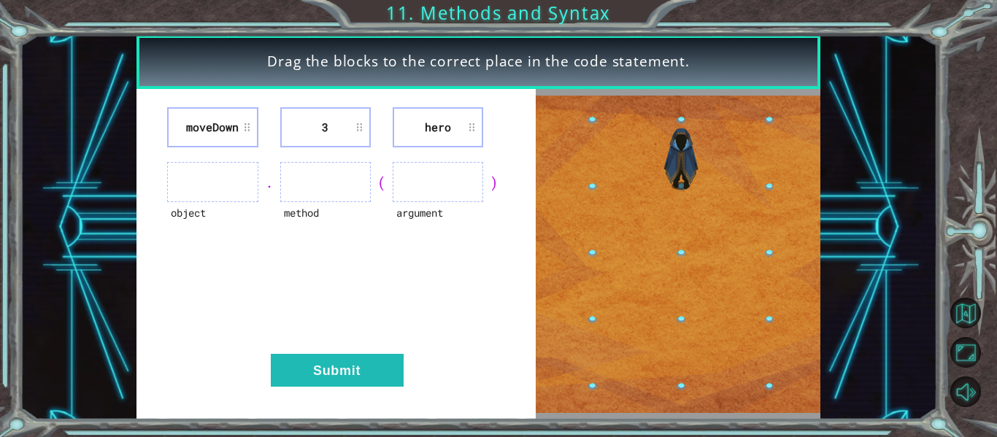
click at [931, 179] on div "Drag the blocks to the correct place in the code statement. [GEOGRAPHIC_DATA] 3…" at bounding box center [478, 227] width 917 height 385
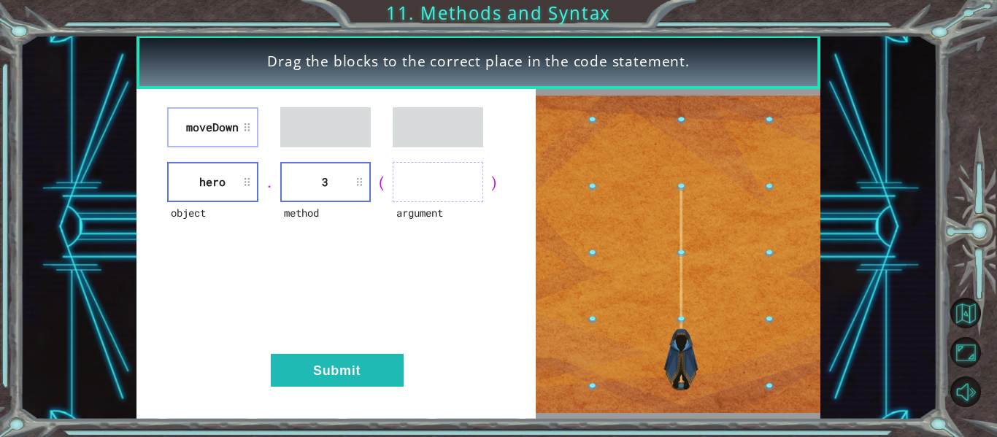
click at [225, 115] on li "moveDown" at bounding box center [212, 127] width 90 height 40
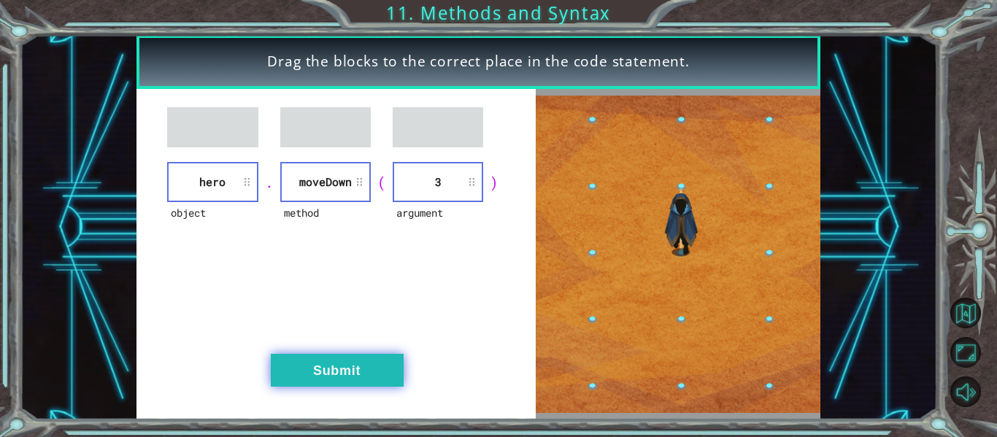
click at [370, 360] on button "Submit" at bounding box center [337, 370] width 133 height 33
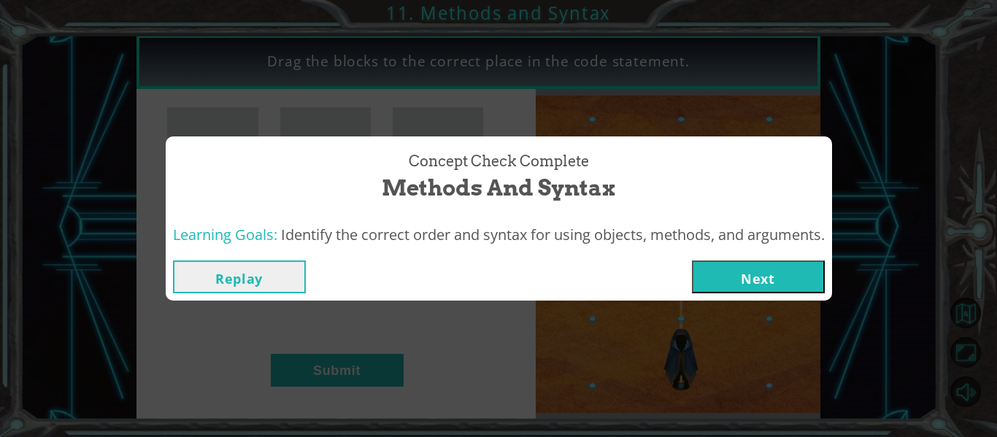
click at [817, 283] on button "Next" at bounding box center [758, 276] width 133 height 33
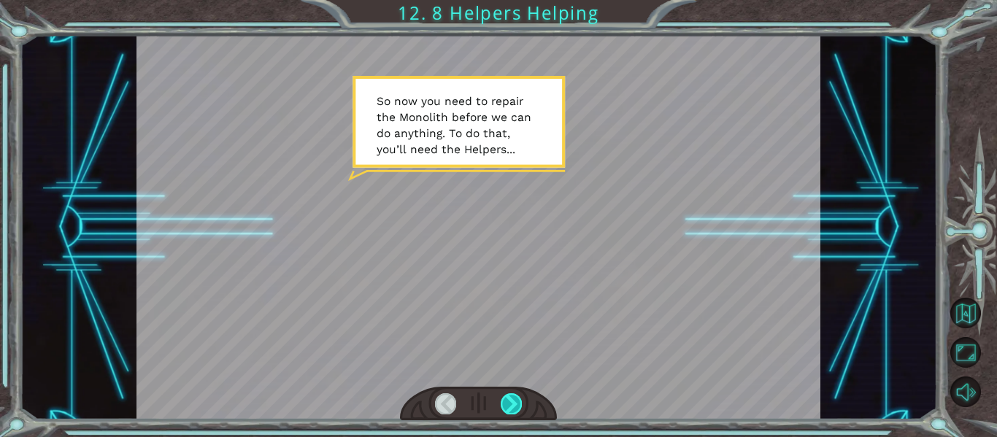
click at [510, 400] on div at bounding box center [511, 403] width 21 height 20
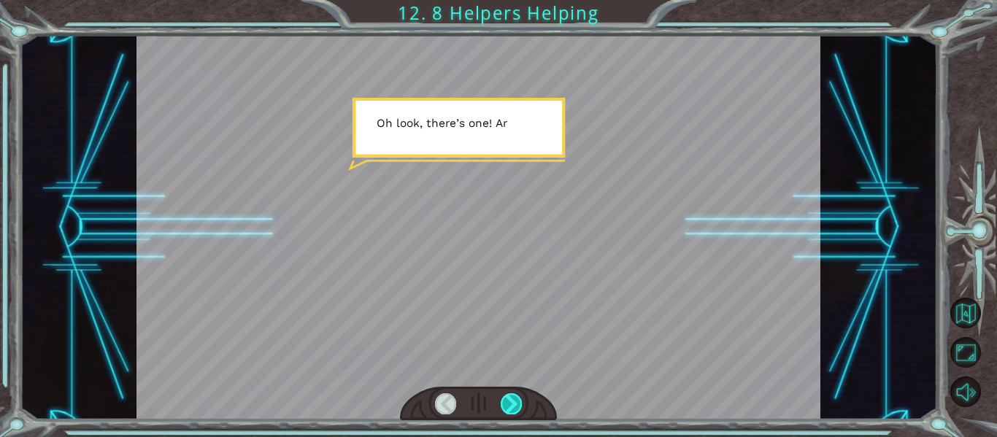
click at [510, 400] on div at bounding box center [511, 403] width 21 height 20
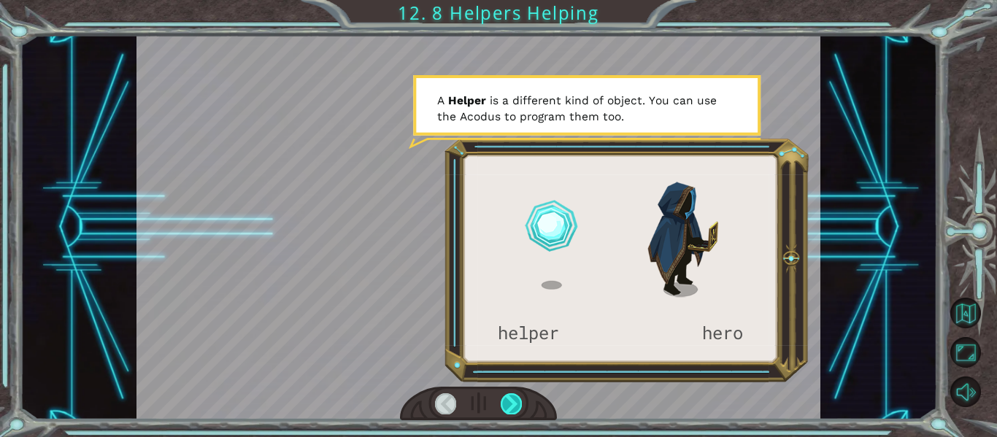
click at [512, 407] on div at bounding box center [511, 403] width 21 height 20
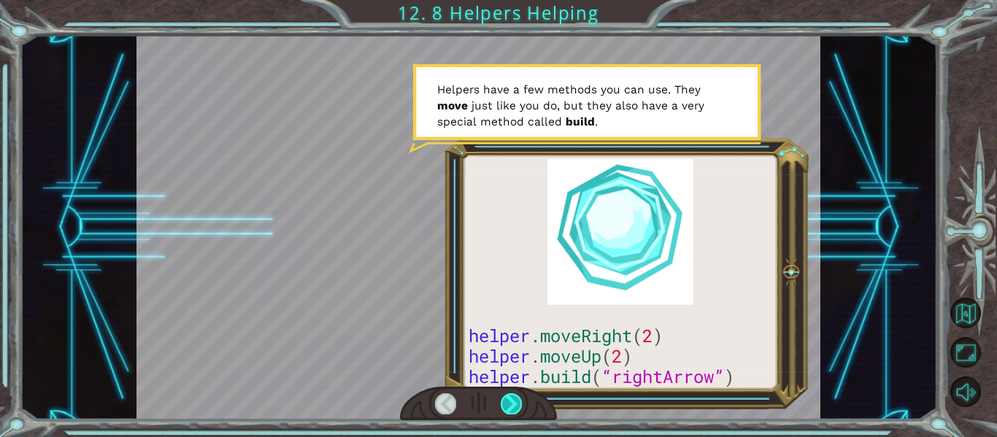
click at [510, 398] on div at bounding box center [511, 403] width 21 height 20
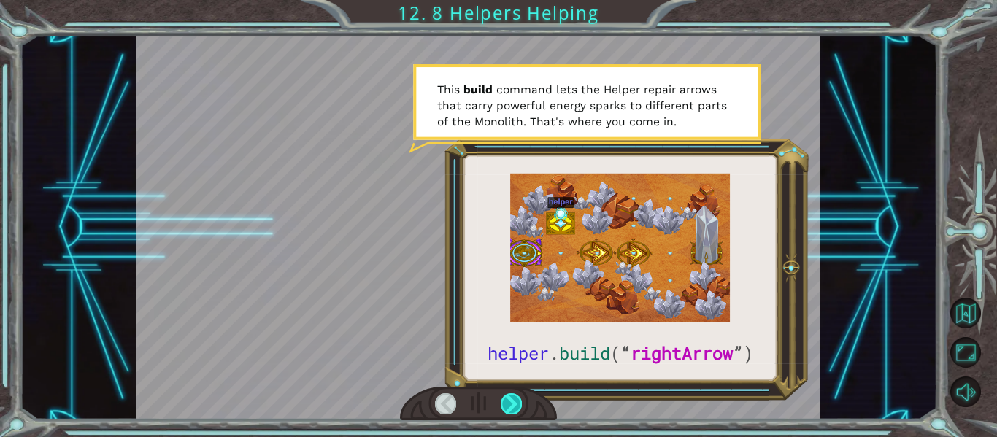
click at [509, 395] on div at bounding box center [511, 403] width 21 height 20
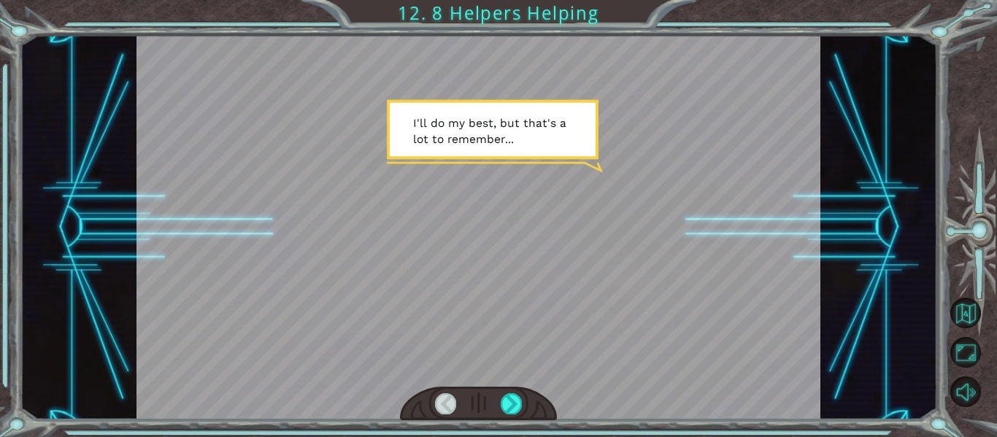
click at [509, 390] on div at bounding box center [479, 404] width 158 height 34
click at [511, 401] on div at bounding box center [511, 403] width 21 height 20
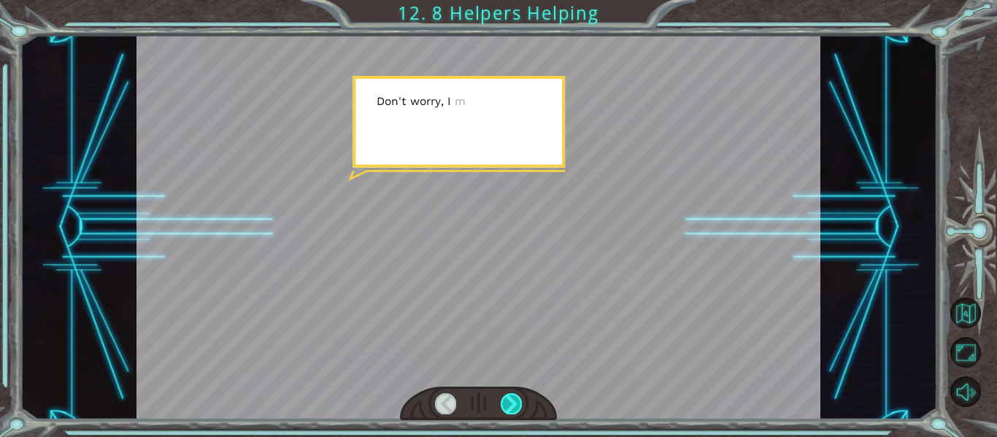
click at [513, 402] on div at bounding box center [511, 403] width 21 height 20
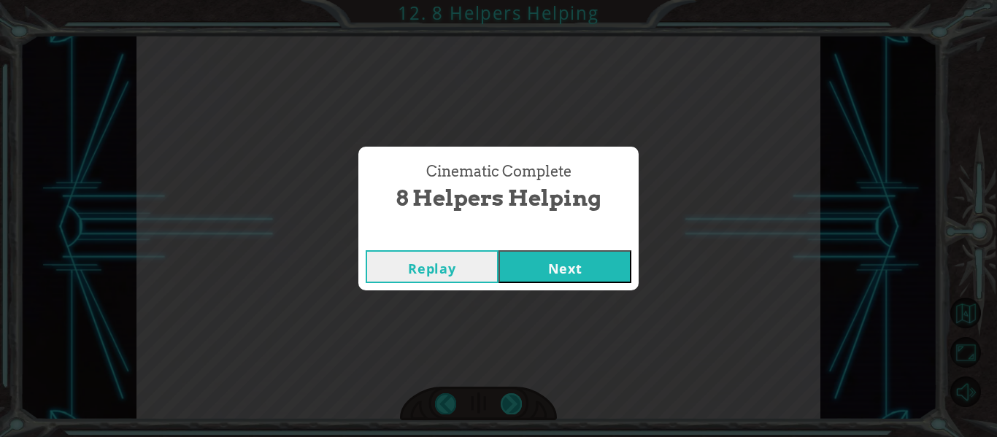
click at [513, 402] on div "Cinematic Complete 8 Helpers Helping Replay Next" at bounding box center [498, 218] width 997 height 437
click at [569, 283] on div "Replay Next" at bounding box center [498, 266] width 280 height 47
click at [558, 263] on button "Next" at bounding box center [564, 266] width 133 height 33
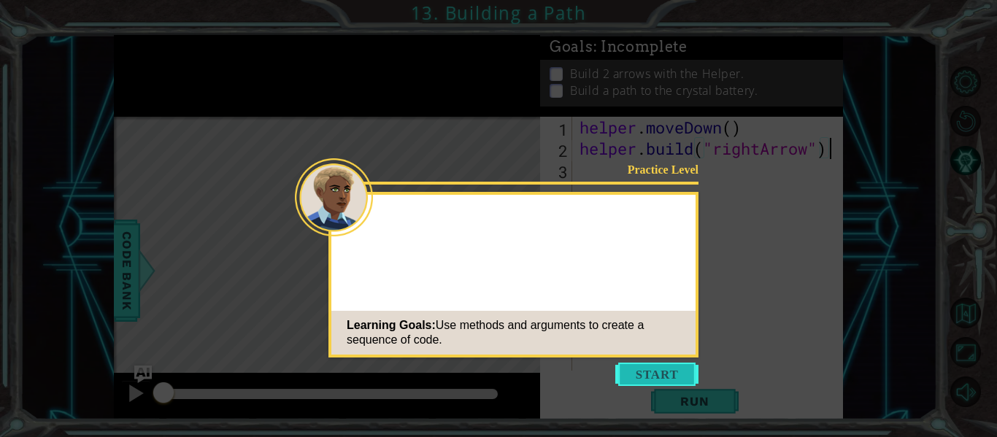
click at [681, 377] on button "Start" at bounding box center [656, 374] width 83 height 23
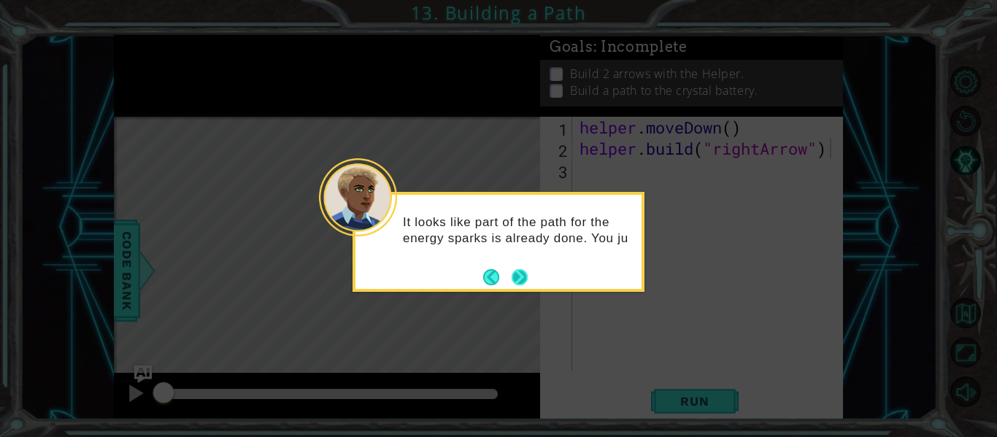
click at [521, 278] on button "Next" at bounding box center [519, 277] width 17 height 17
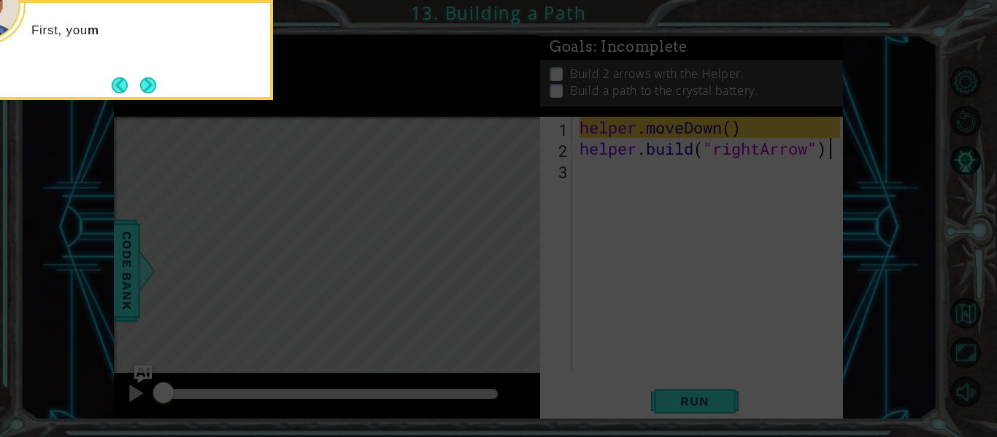
click at [524, 279] on icon at bounding box center [498, 66] width 997 height 744
click at [153, 88] on button "Next" at bounding box center [148, 85] width 18 height 18
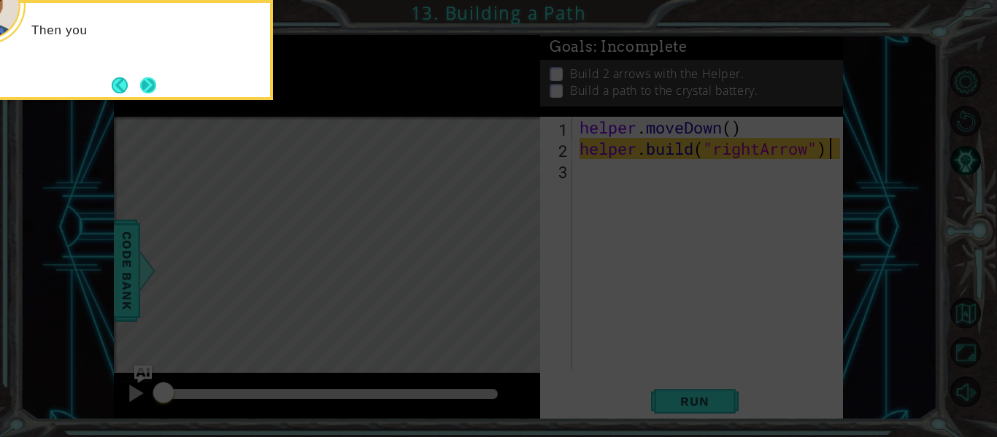
click at [152, 88] on button "Next" at bounding box center [148, 85] width 17 height 17
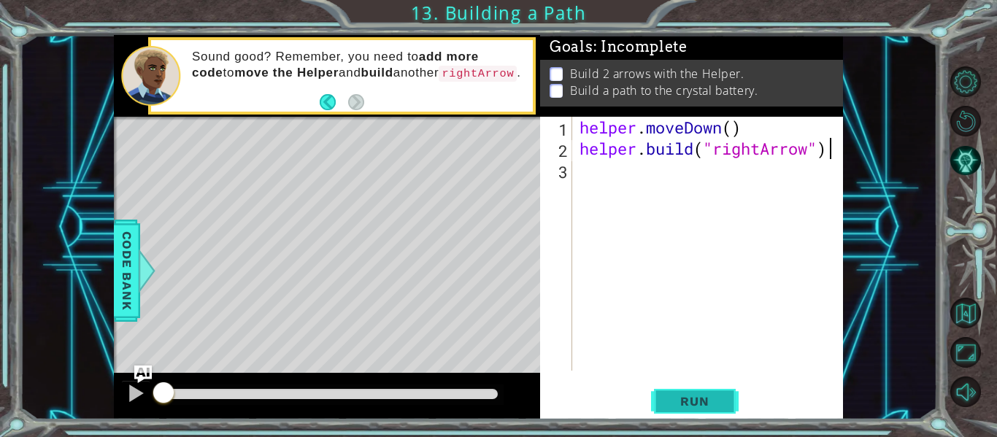
click at [697, 398] on span "Run" at bounding box center [694, 401] width 58 height 15
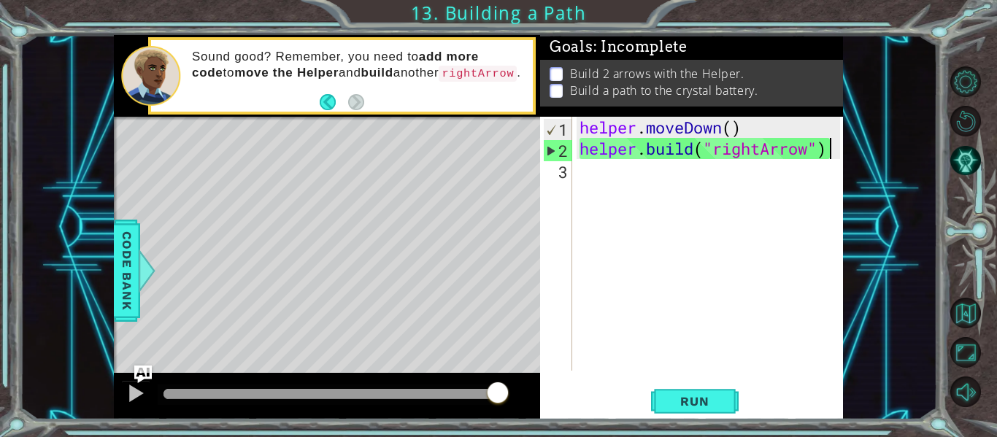
click at [601, 171] on div "helper . moveDown ( ) helper . build ( "rightArrow" )" at bounding box center [711, 265] width 271 height 296
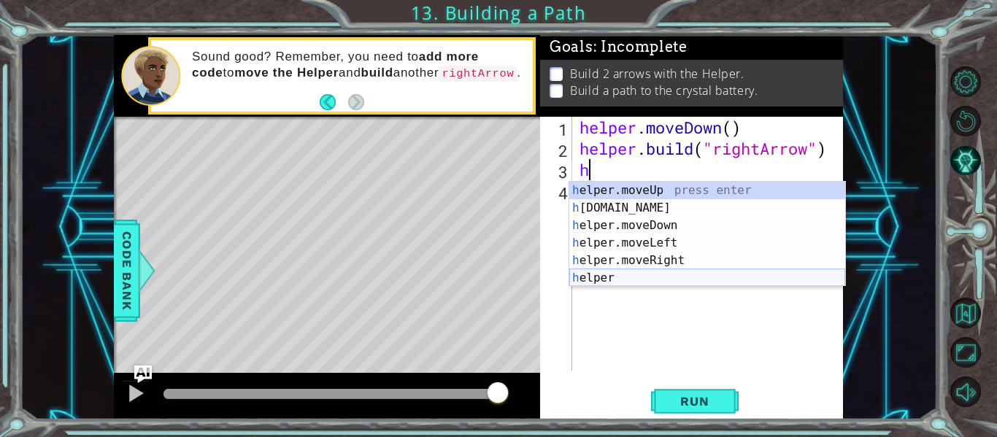
click at [661, 279] on div "h elper.moveUp press enter h [DOMAIN_NAME] press enter h elper.moveDown press e…" at bounding box center [707, 252] width 276 height 140
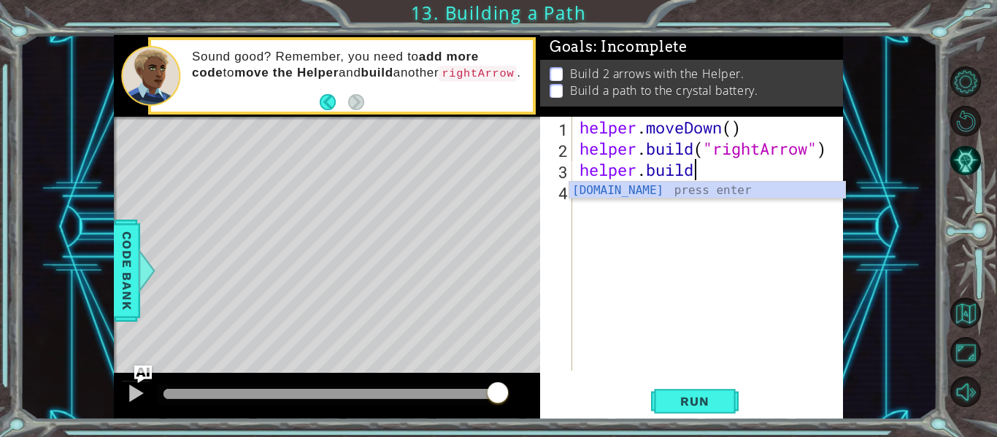
scroll to position [0, 5]
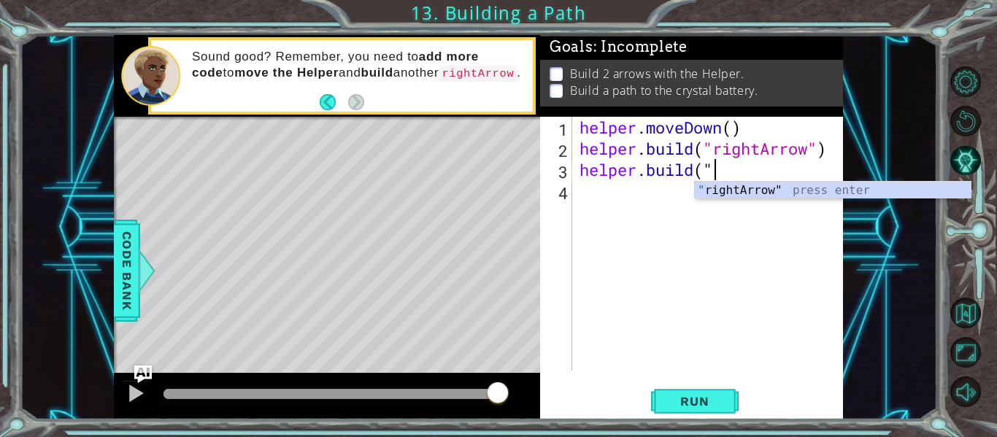
click at [795, 193] on div "" rightArrow" press enter" at bounding box center [833, 208] width 276 height 53
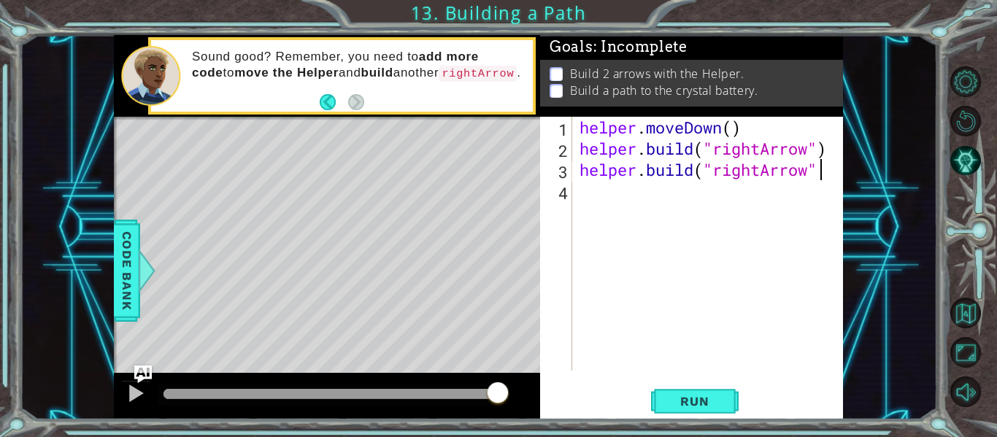
scroll to position [0, 11]
type textarea "[DOMAIN_NAME]("rightArrow")"
click at [713, 391] on button "Run" at bounding box center [695, 402] width 88 height 30
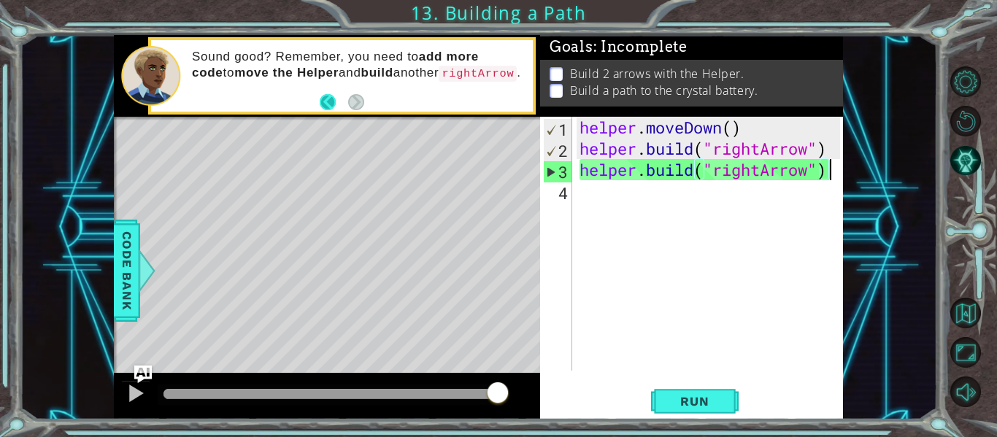
click at [322, 99] on button "Back" at bounding box center [334, 102] width 28 height 16
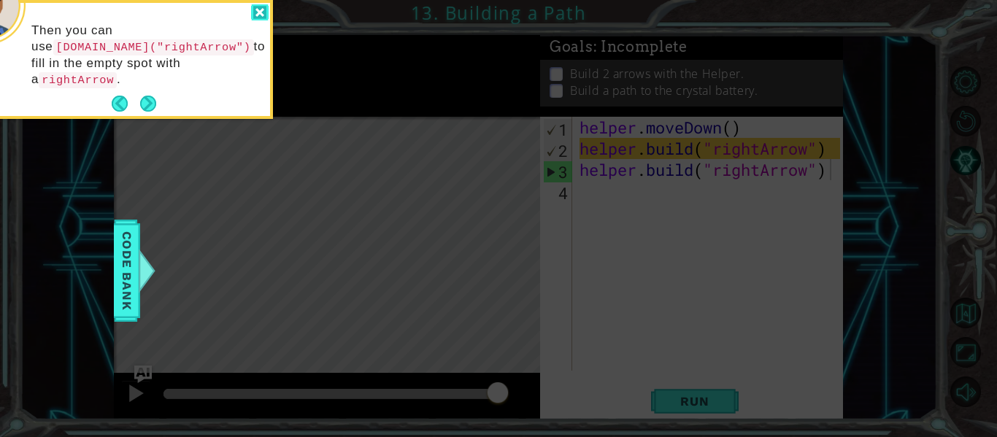
click at [258, 12] on div at bounding box center [260, 12] width 18 height 17
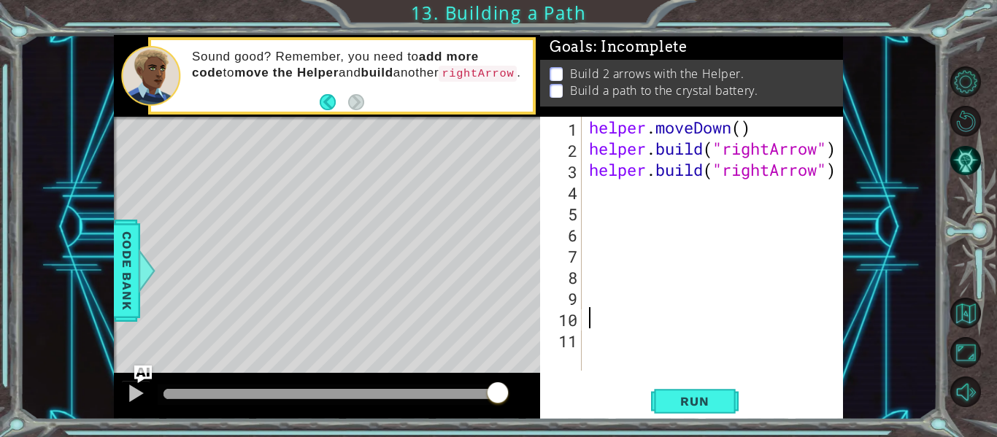
scroll to position [0, 0]
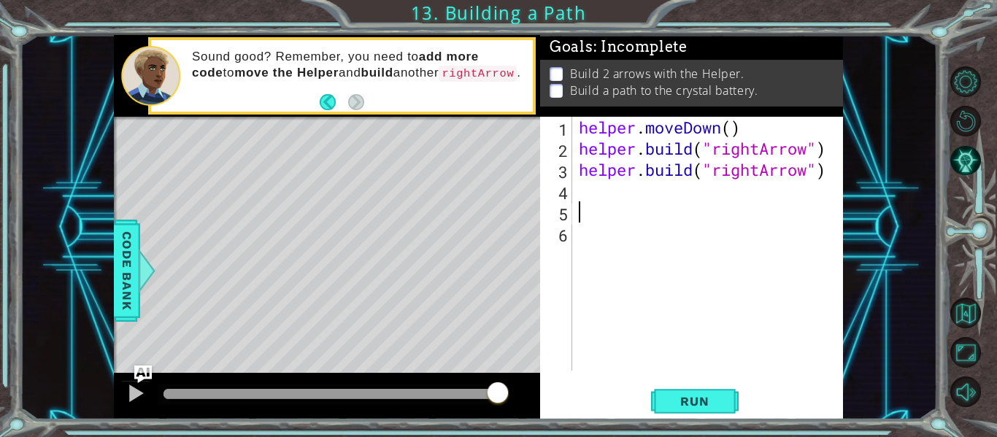
type textarea "[DOMAIN_NAME]("rightArrow")"
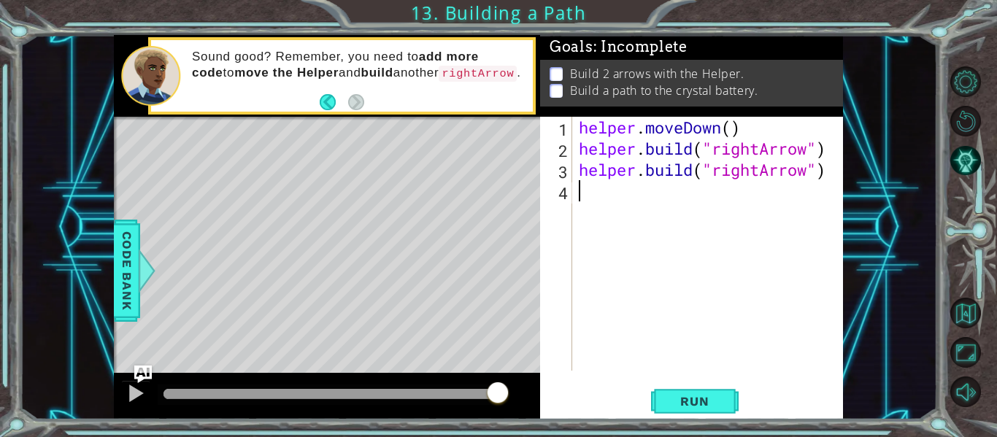
type textarea "[DOMAIN_NAME]("rightArrow")"
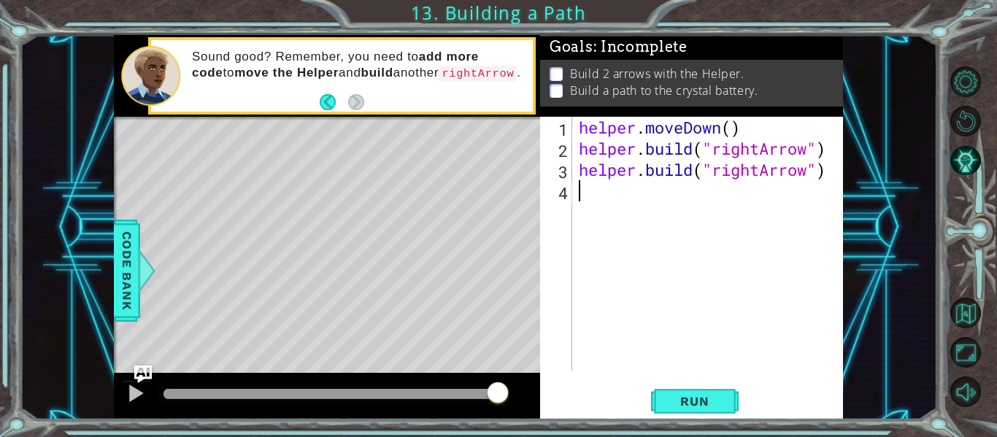
type textarea "[DOMAIN_NAME]("rightArrow")"
